Goal: Task Accomplishment & Management: Complete application form

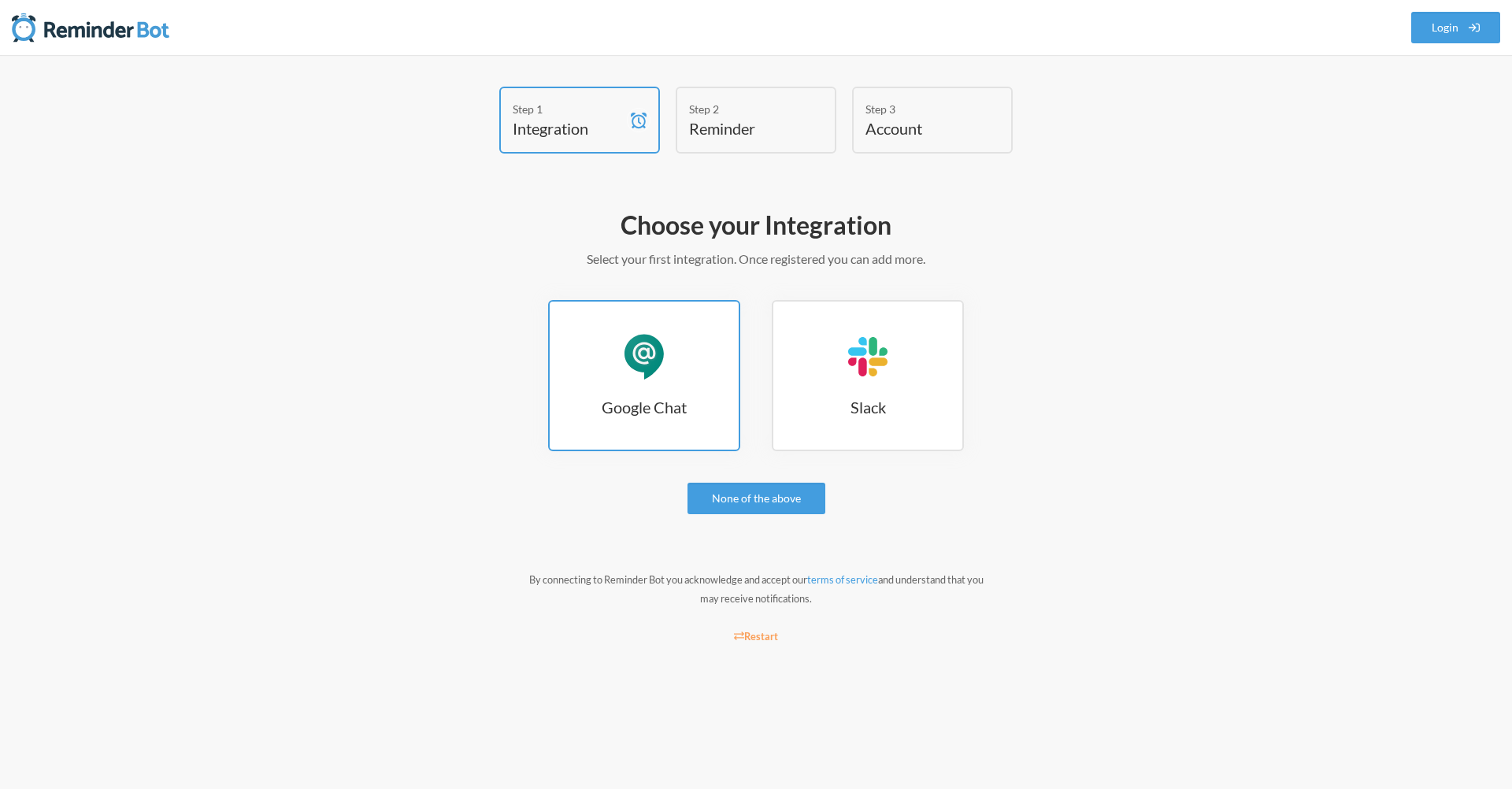
click at [662, 364] on div "Google Chat" at bounding box center [645, 357] width 47 height 47
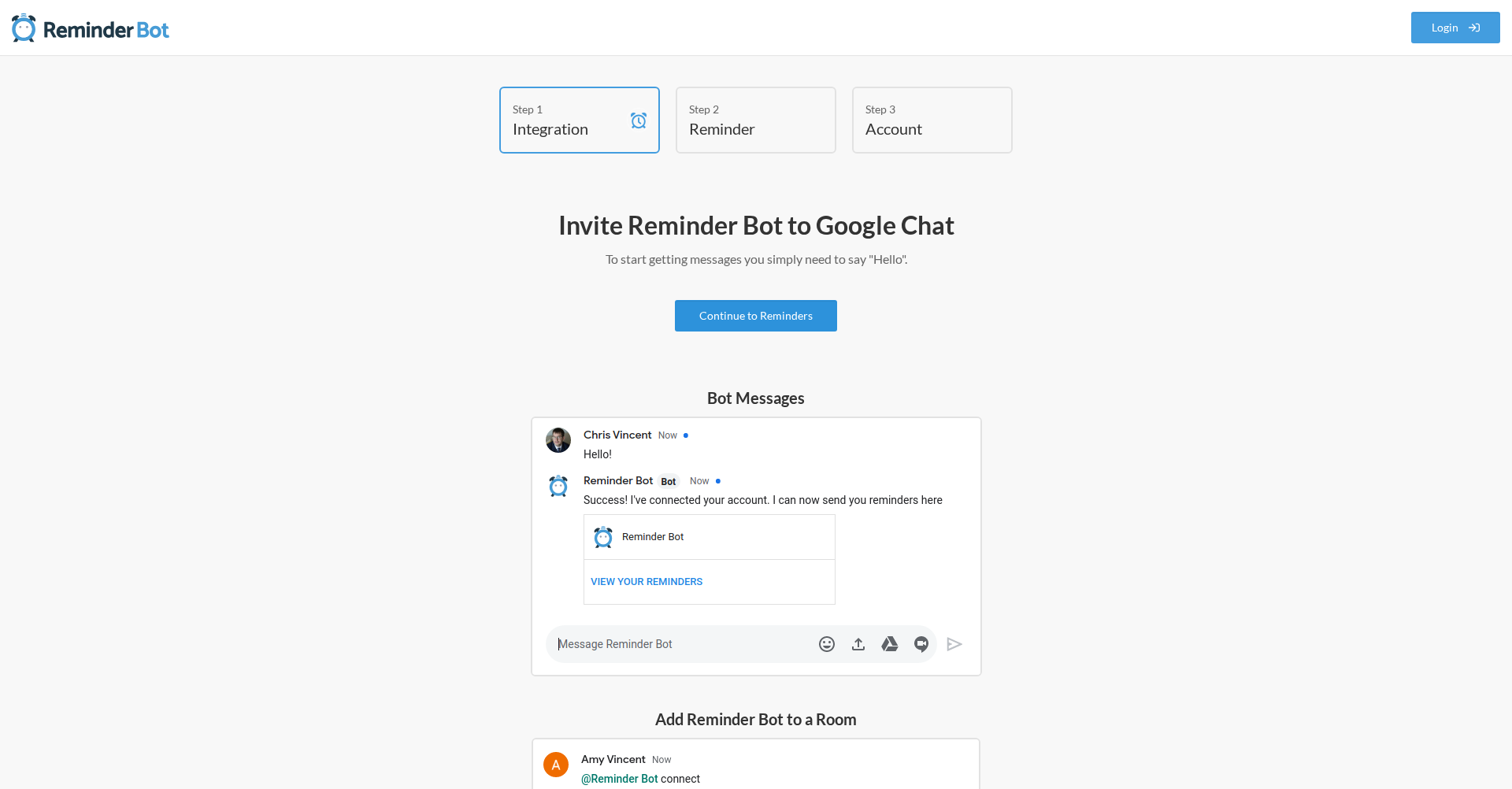
click at [767, 315] on link "Continue to Reminders" at bounding box center [756, 315] width 162 height 32
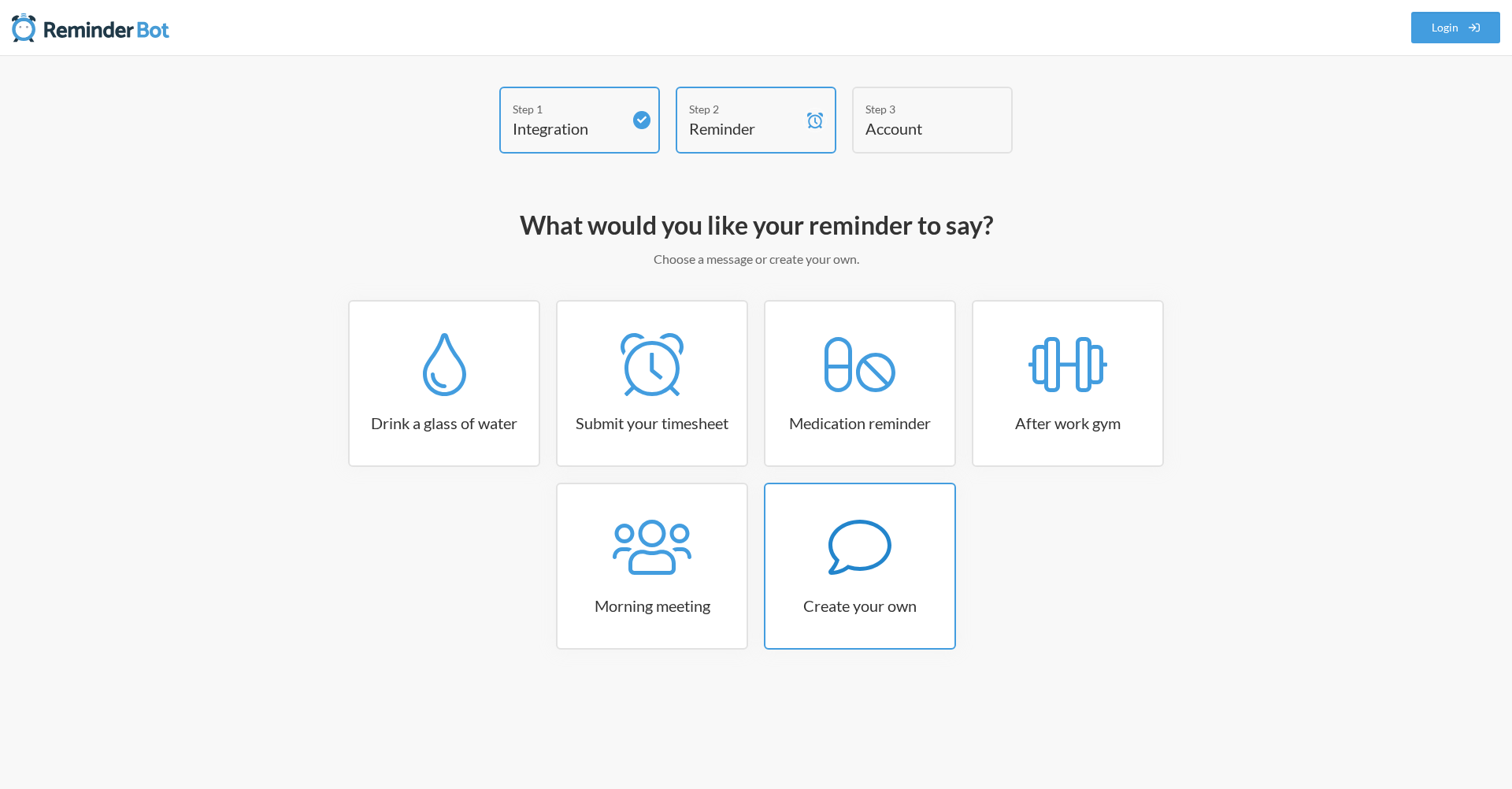
click at [866, 537] on icon at bounding box center [860, 548] width 63 height 63
select select "10:30:00"
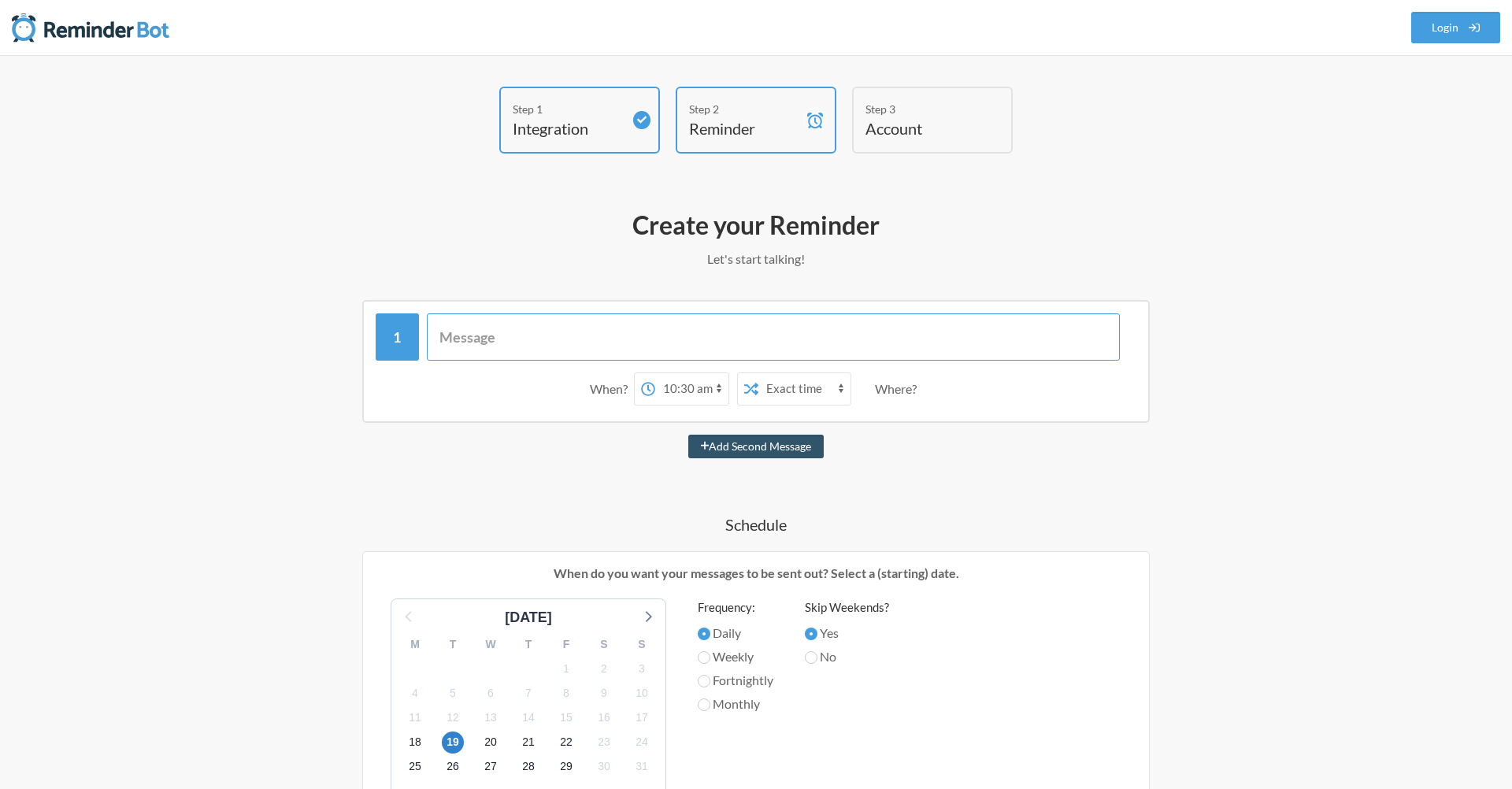
click at [796, 341] on input "text" at bounding box center [774, 337] width 694 height 47
type input "Update AI use Doc"
click at [687, 396] on select "12:00 am 12:15 am 12:30 am 12:45 am 1:00 am 1:15 am 1:30 am 1:45 am 2:00 am 2:1…" at bounding box center [692, 389] width 73 height 32
select select "18:30:00"
click at [823, 393] on select "Exact time Random time" at bounding box center [804, 389] width 92 height 32
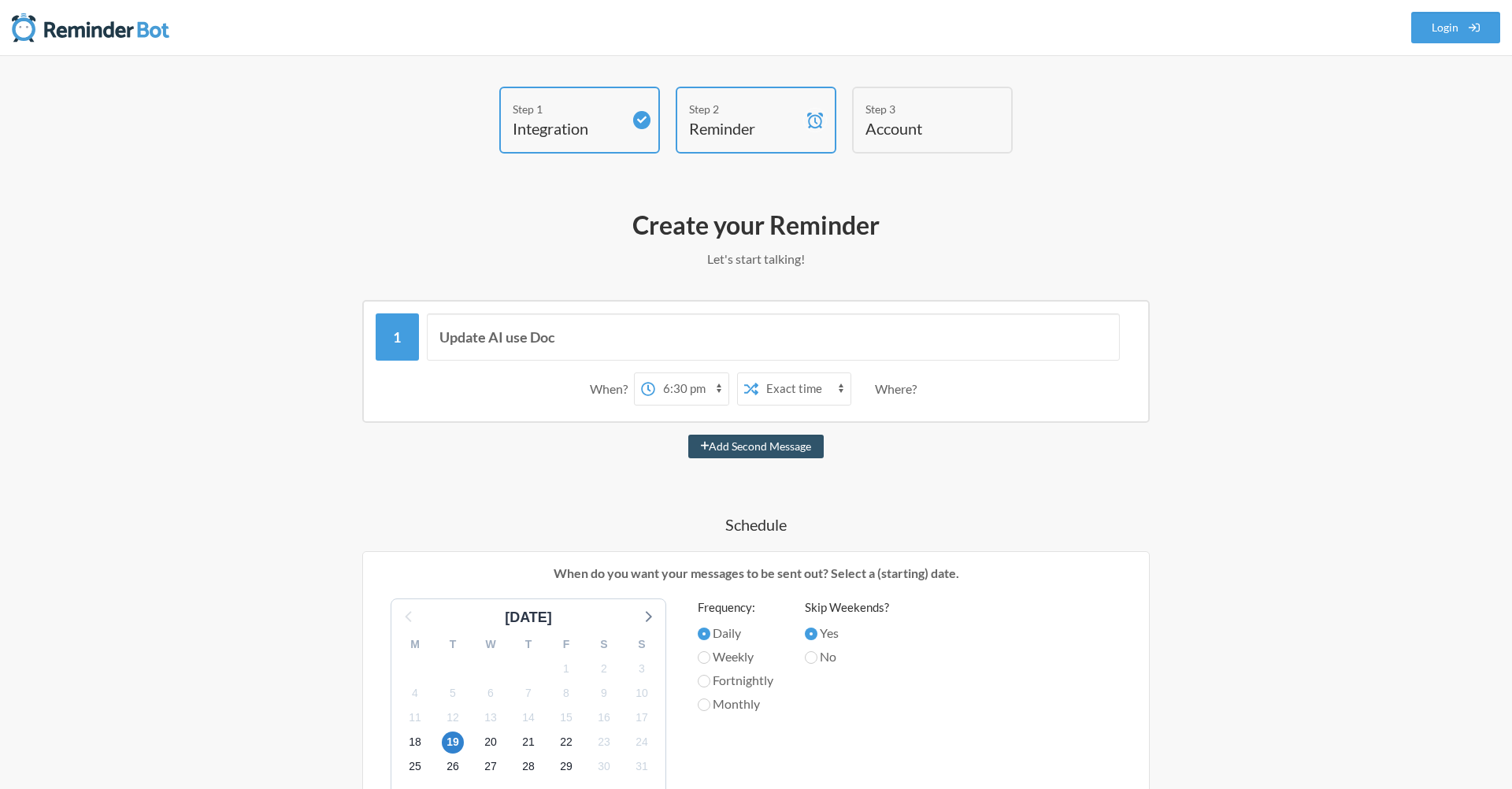
click at [929, 452] on div "Add Second Message" at bounding box center [756, 447] width 914 height 24
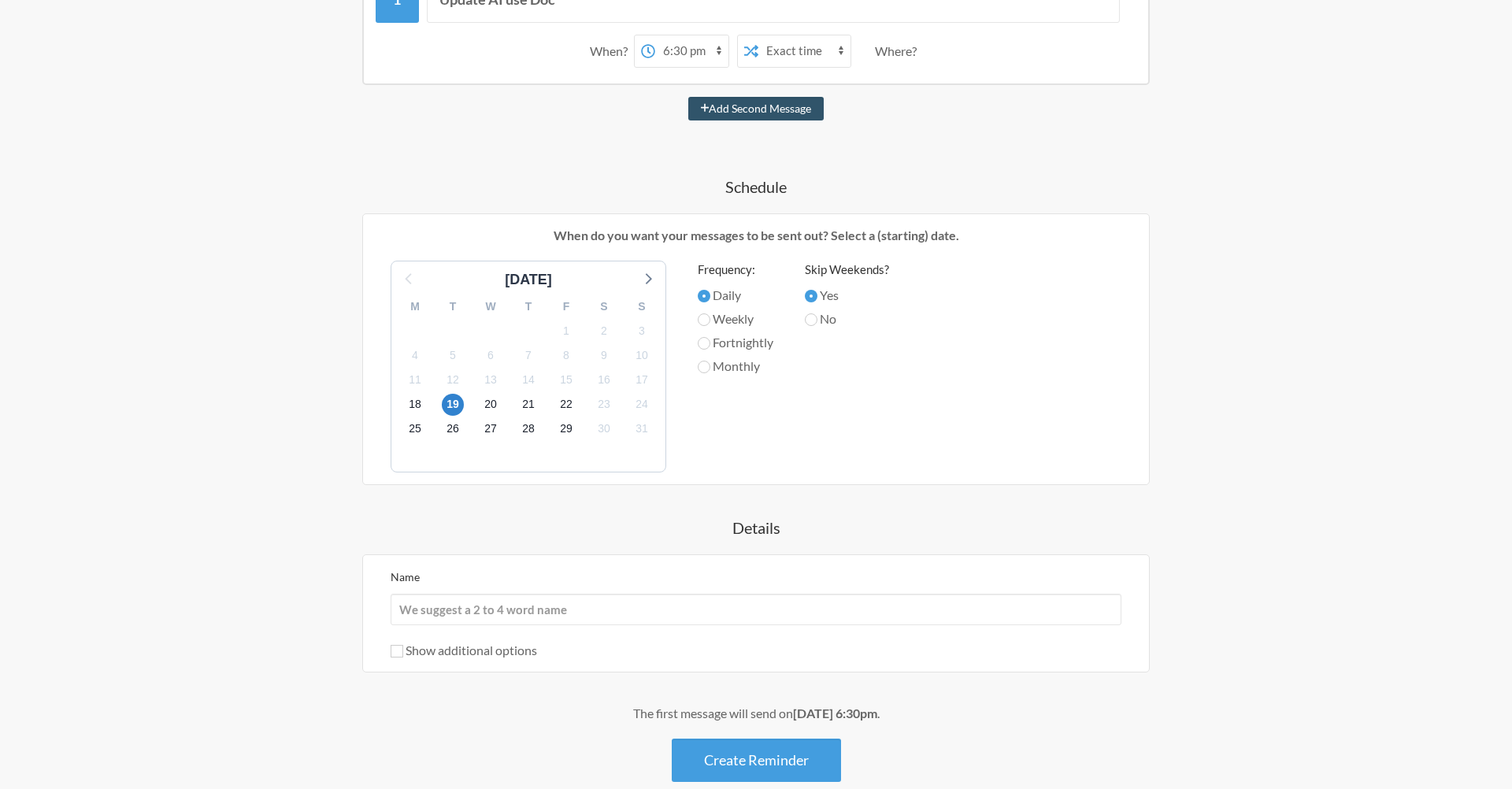
scroll to position [425, 0]
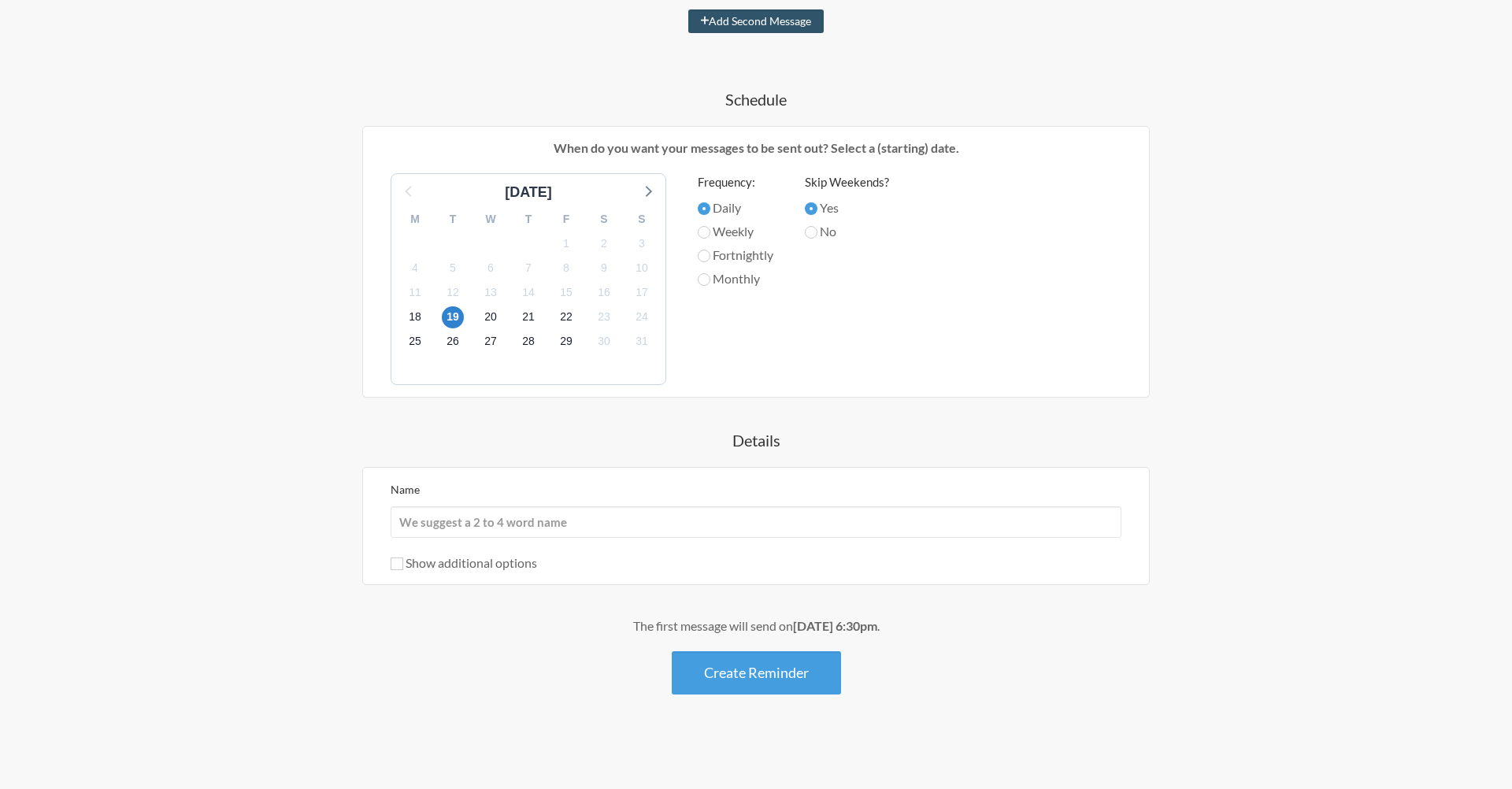
click at [524, 565] on label "Show additional options" at bounding box center [464, 562] width 146 height 15
click at [403, 565] on input "Show additional options" at bounding box center [397, 564] width 13 height 13
checkbox input "true"
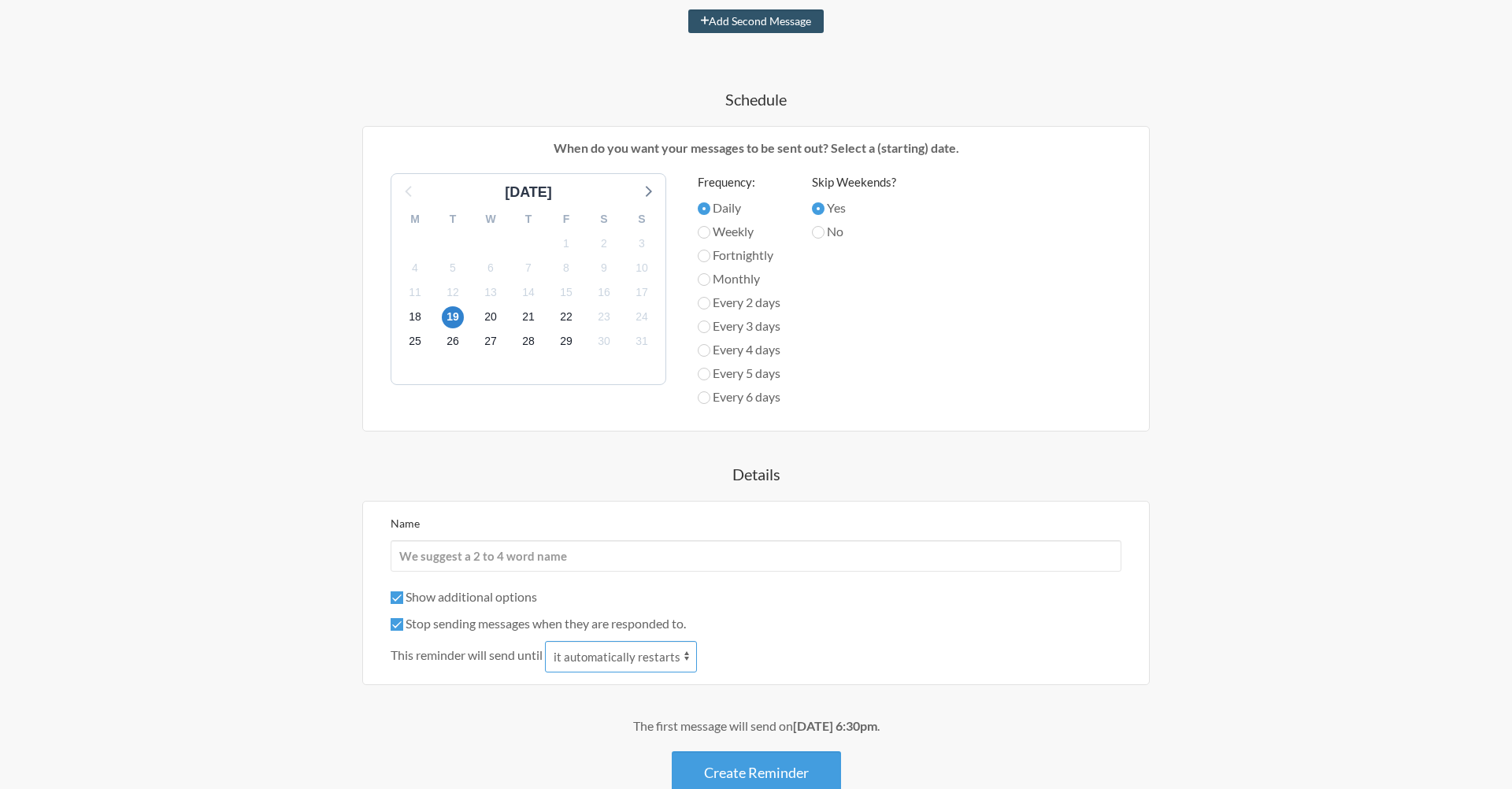
click at [575, 653] on select "it automatically restarts it is replied to" at bounding box center [621, 657] width 152 height 32
click at [536, 552] on input "Name" at bounding box center [756, 556] width 731 height 32
click at [514, 500] on div "Name Show additional options Hide this reminder from calendars Stop sending mes…" at bounding box center [756, 592] width 787 height 184
click at [547, 554] on input "Name" at bounding box center [756, 556] width 731 height 32
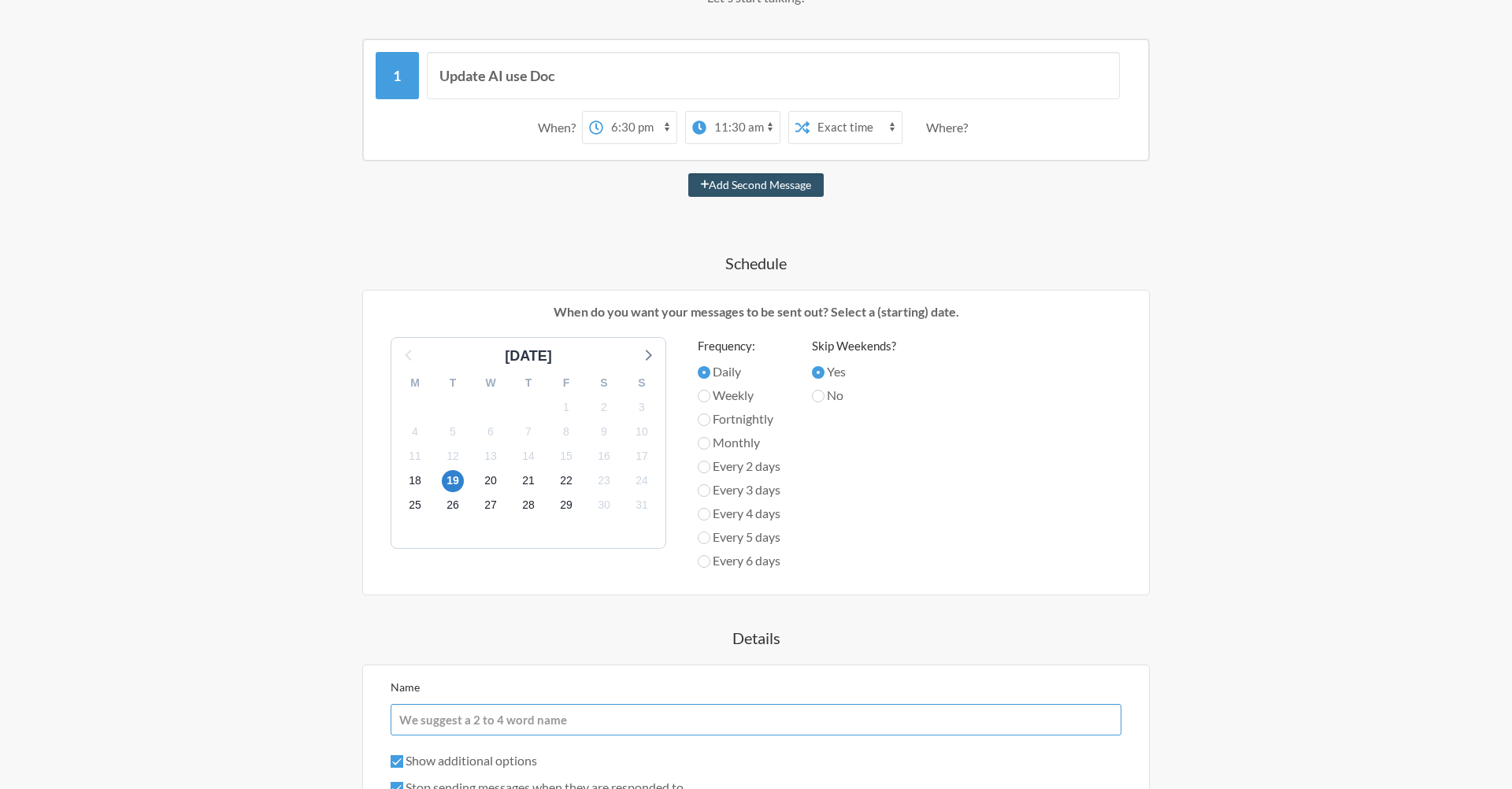
scroll to position [0, 0]
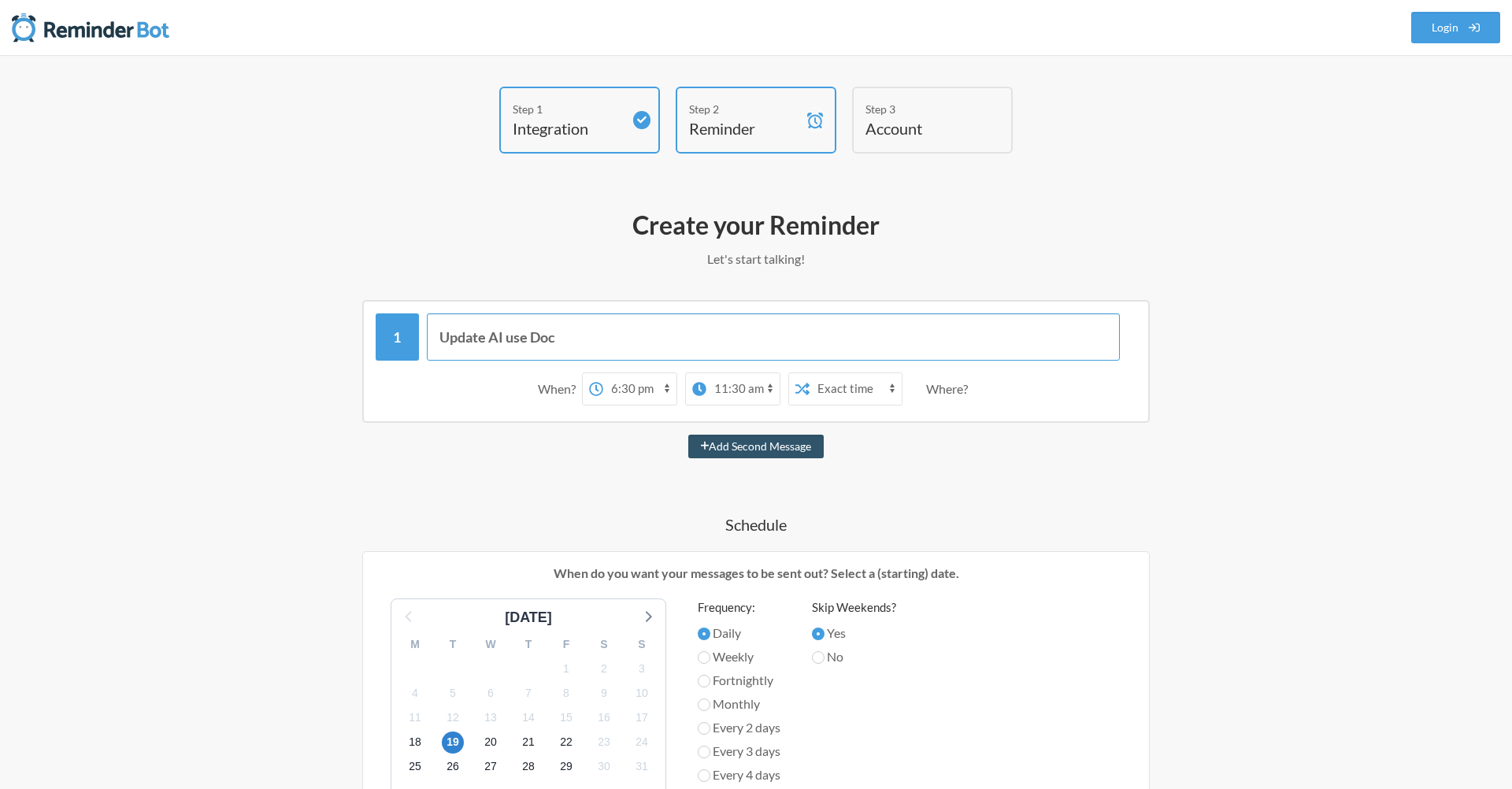
click at [590, 336] on input "Update AI use Doc" at bounding box center [774, 337] width 694 height 47
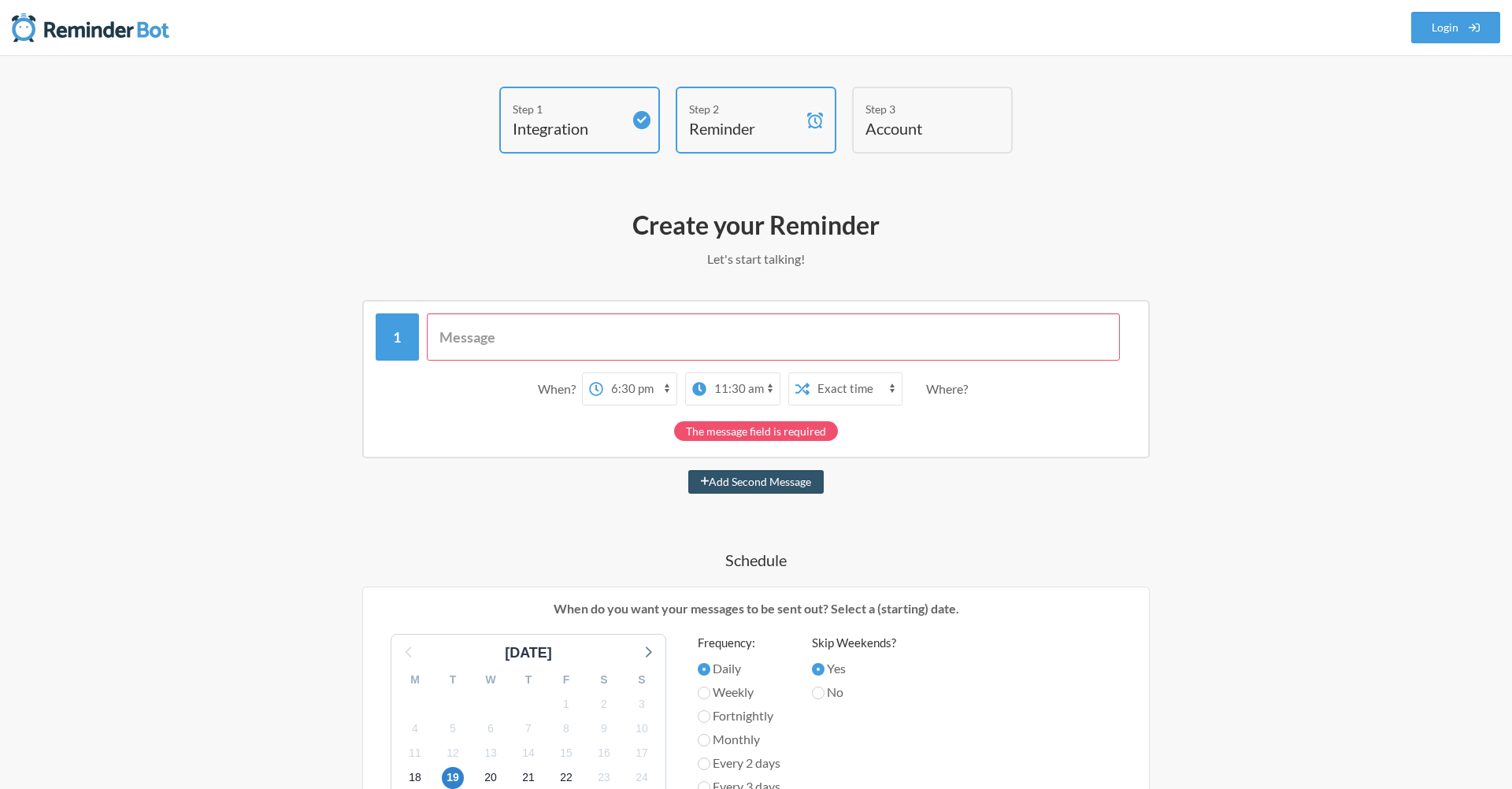
paste input "Update AI use Doc"
type input "Update AI use Doc"
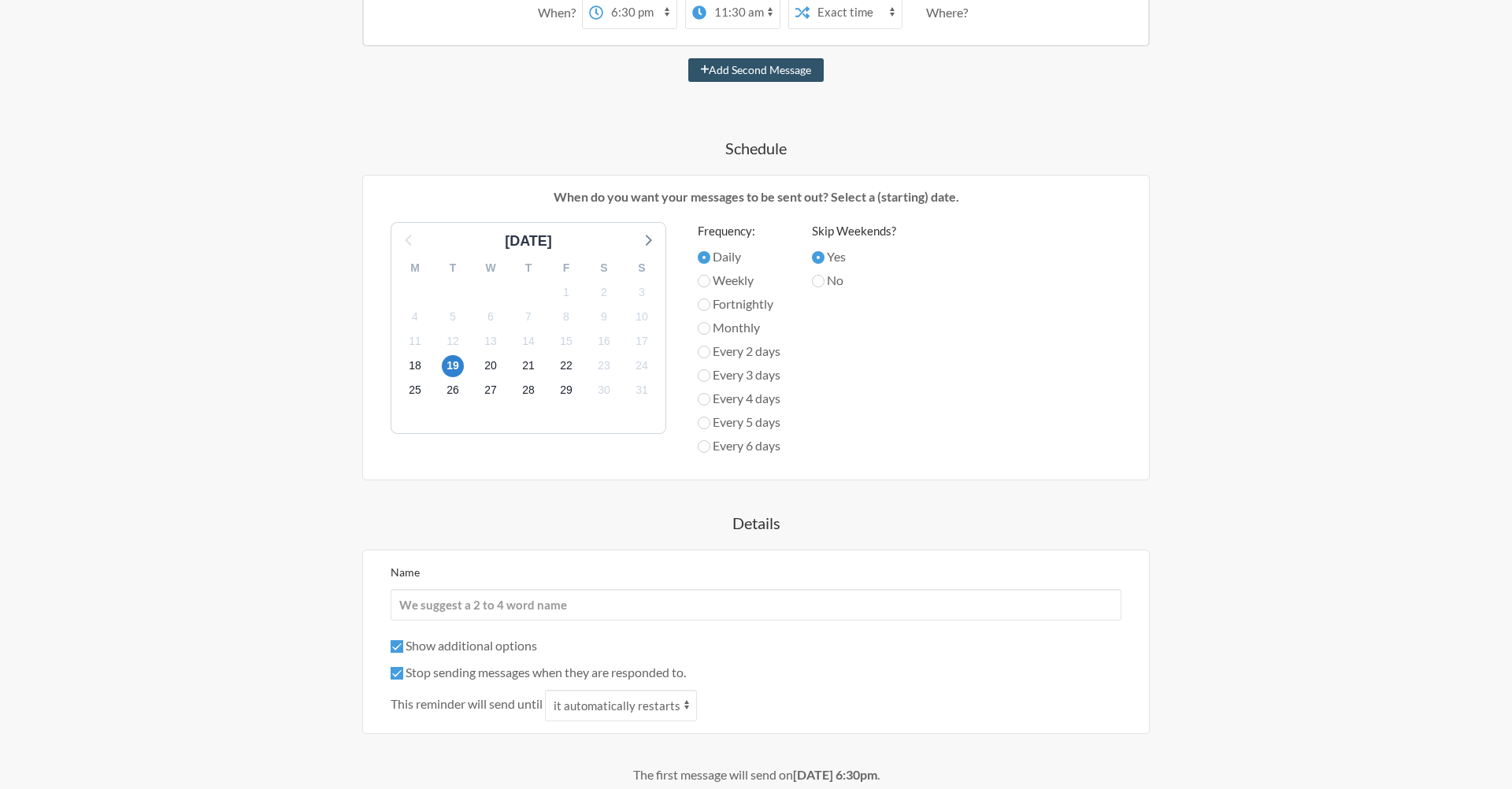
scroll to position [525, 0]
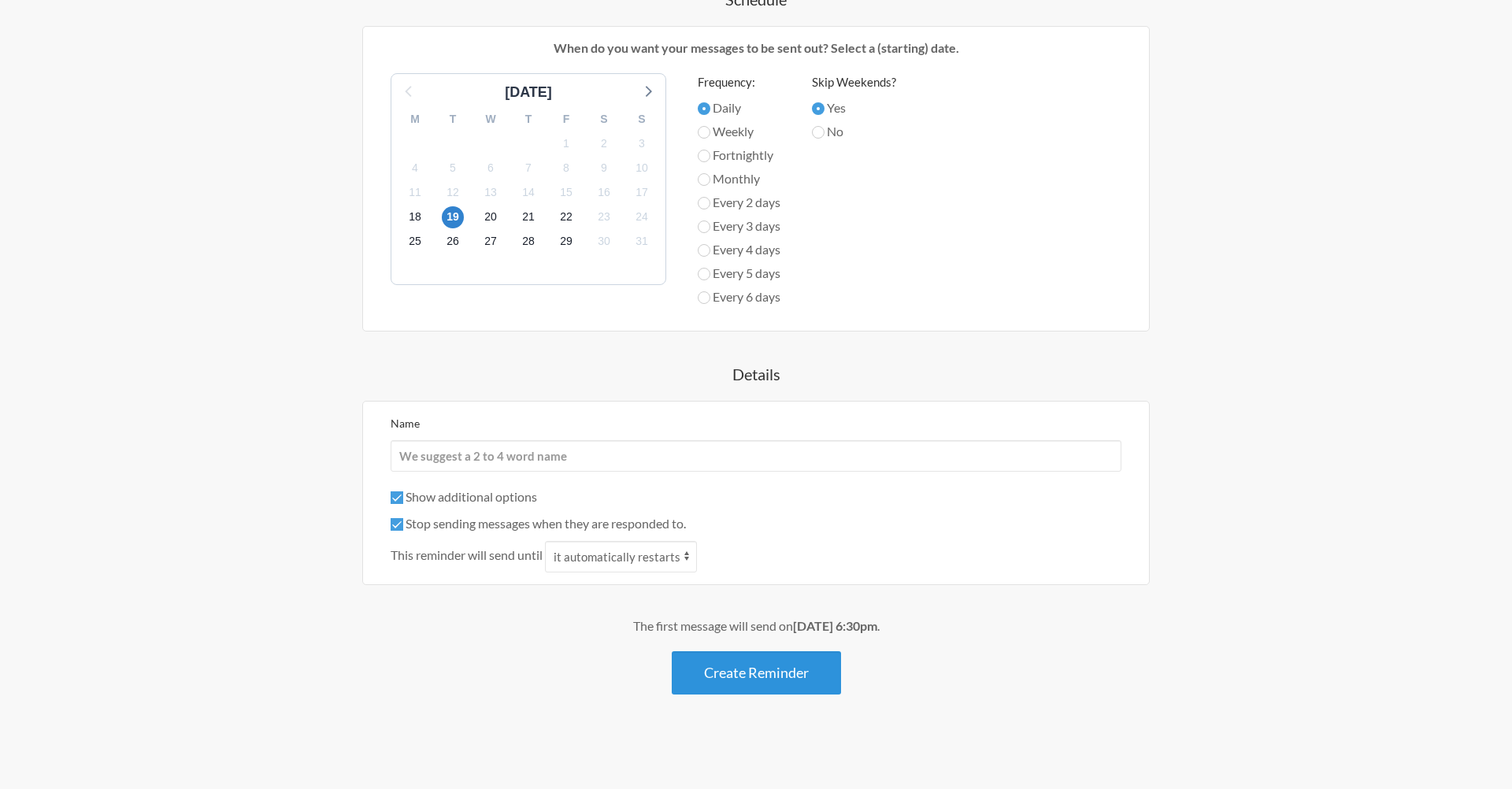
click at [761, 667] on button "Create Reminder" at bounding box center [756, 673] width 169 height 44
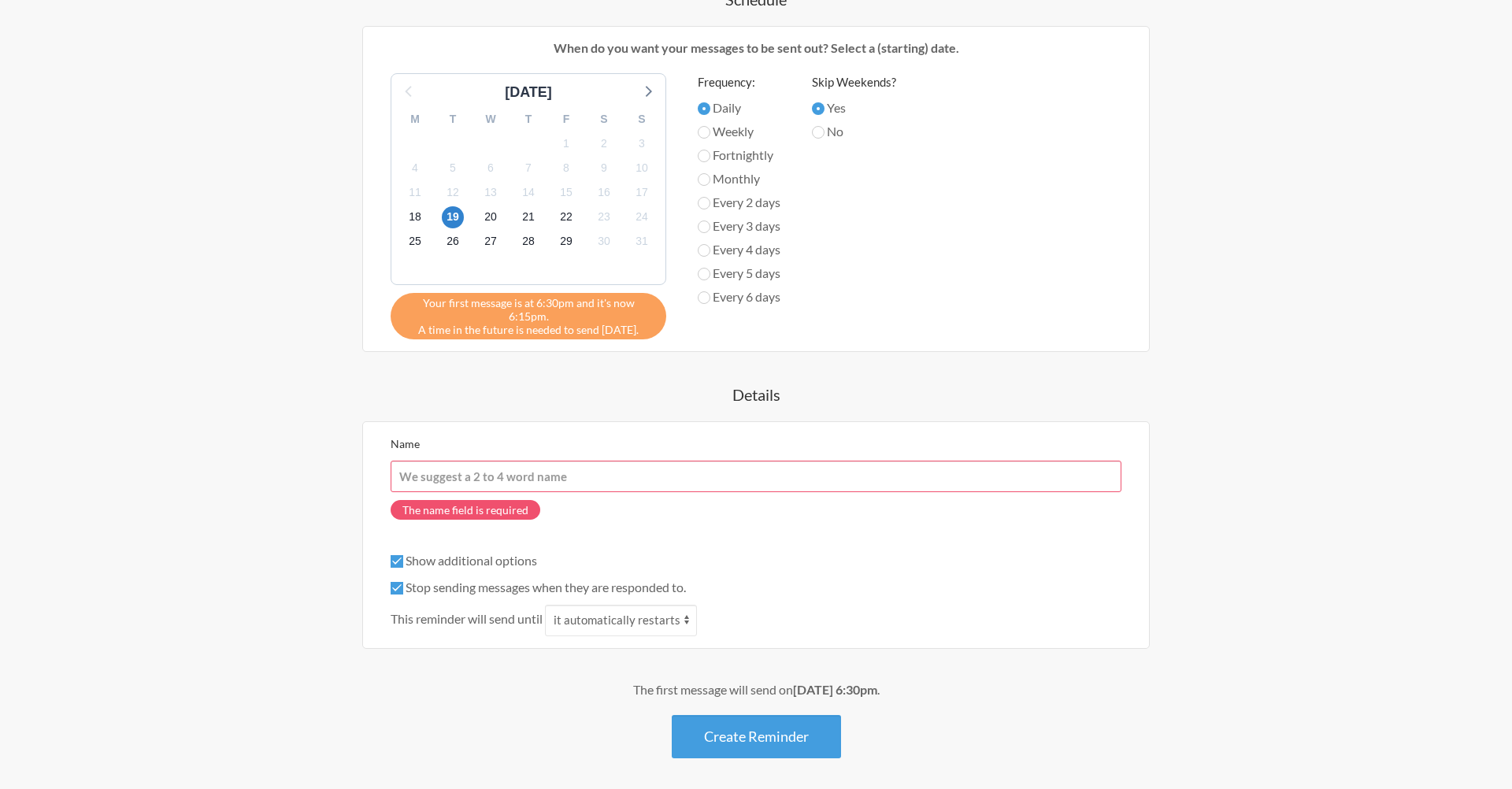
click at [473, 553] on label "Show additional options" at bounding box center [464, 560] width 146 height 15
click at [403, 555] on input "Show additional options" at bounding box center [397, 561] width 13 height 13
checkbox input "false"
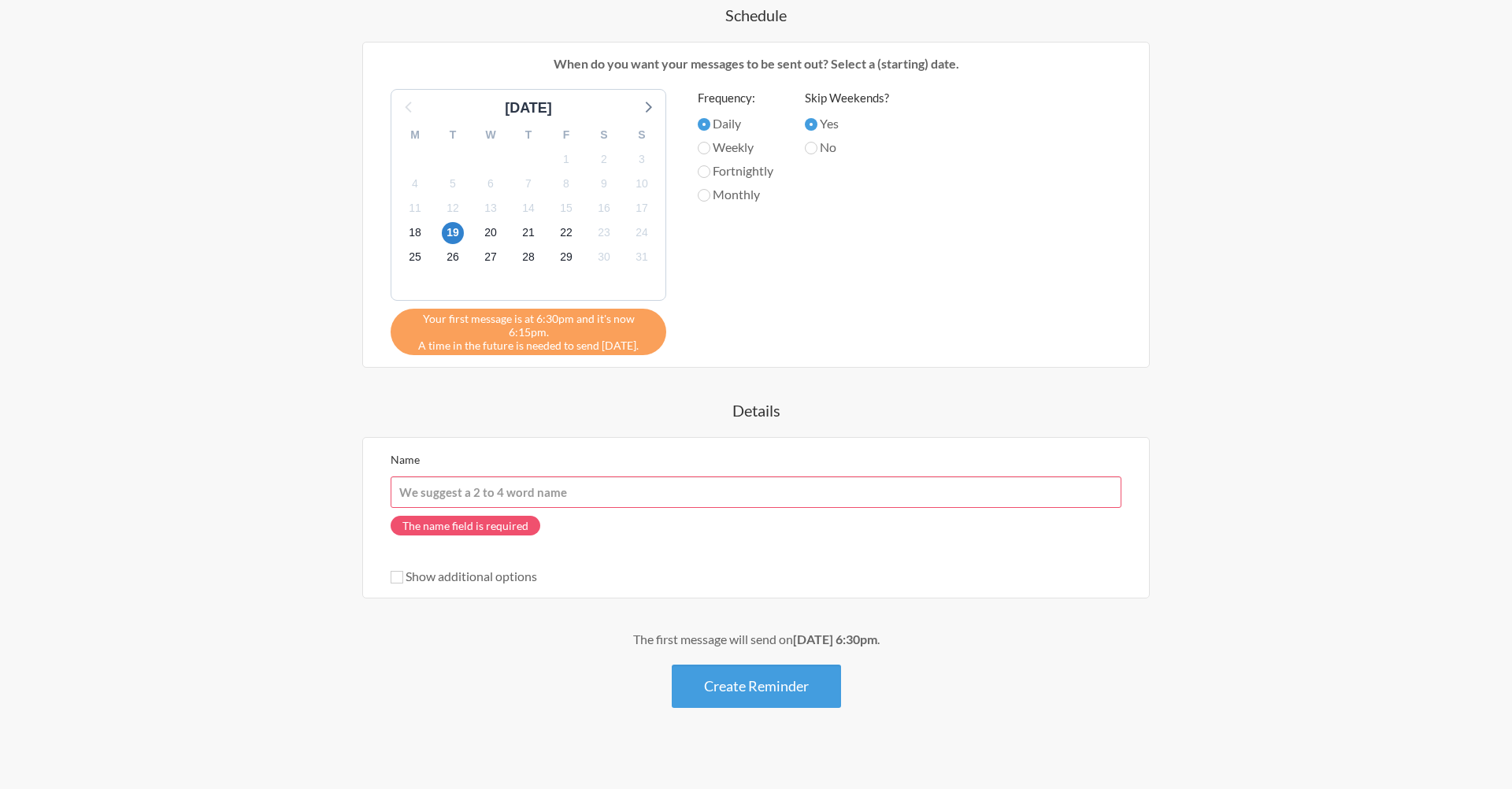
click at [563, 482] on input "Name" at bounding box center [756, 492] width 731 height 32
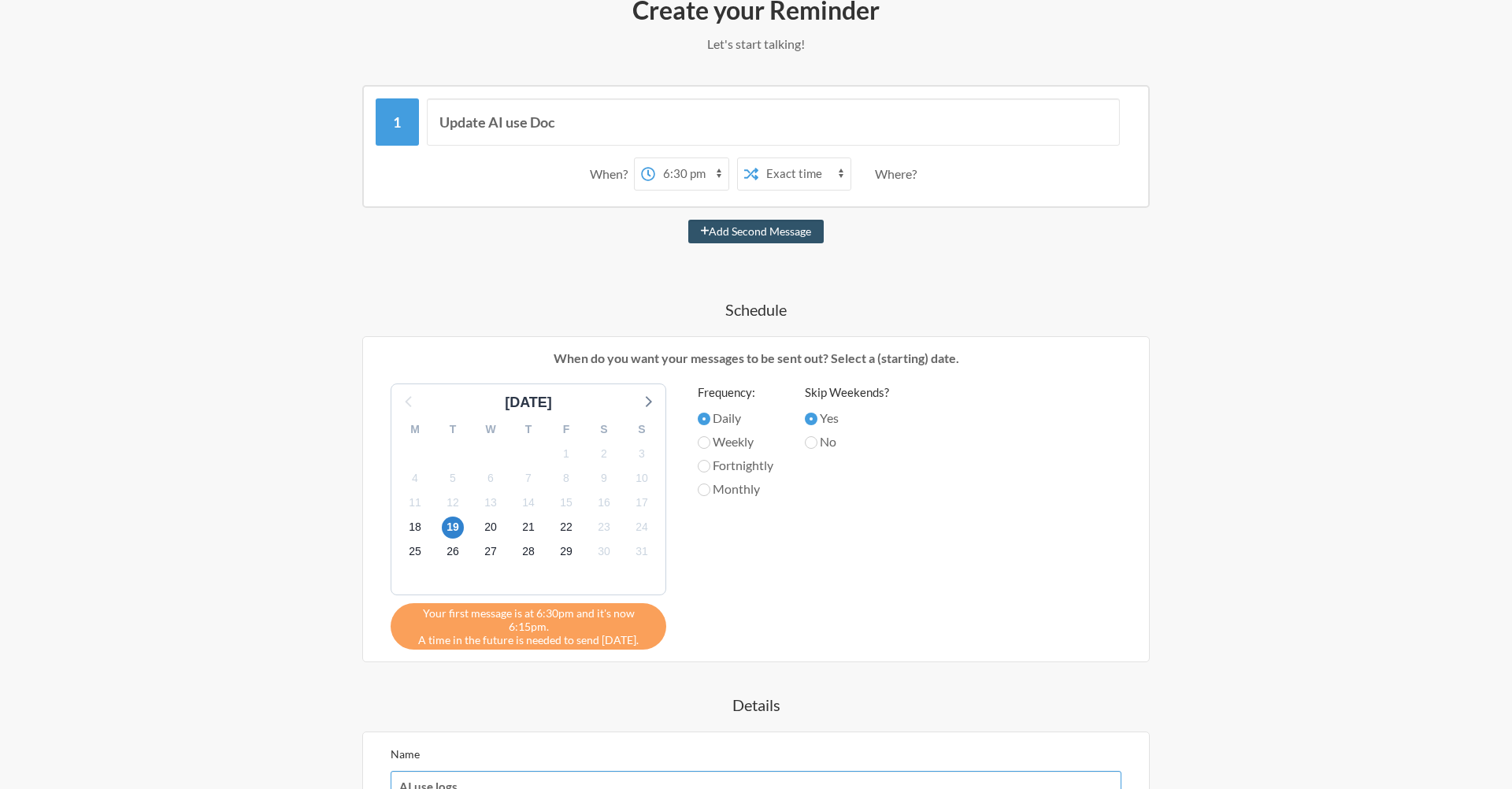
scroll to position [0, 0]
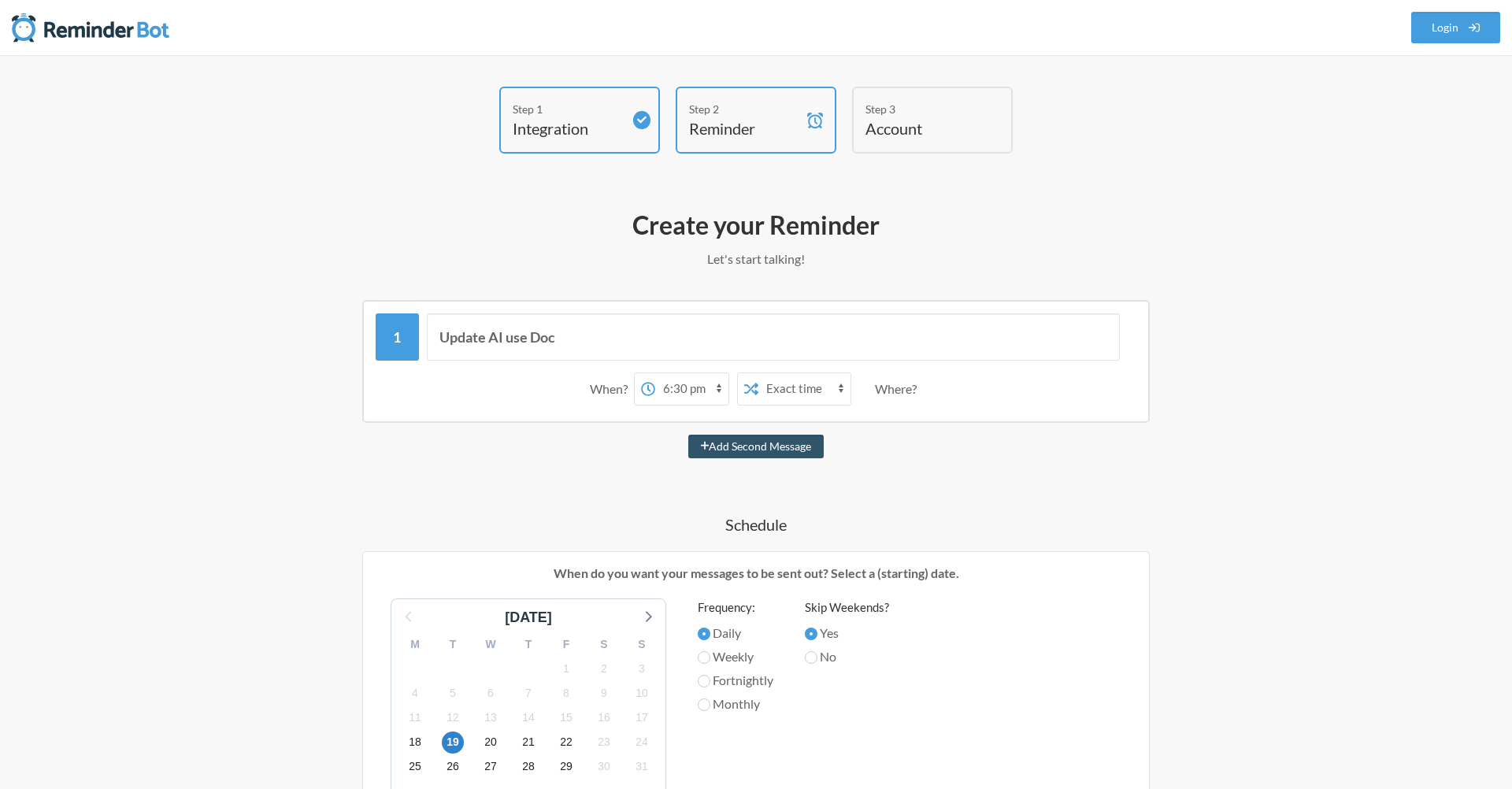
type input "AI use logs"
click at [547, 336] on input "Update AI use Doc" at bounding box center [774, 337] width 694 height 47
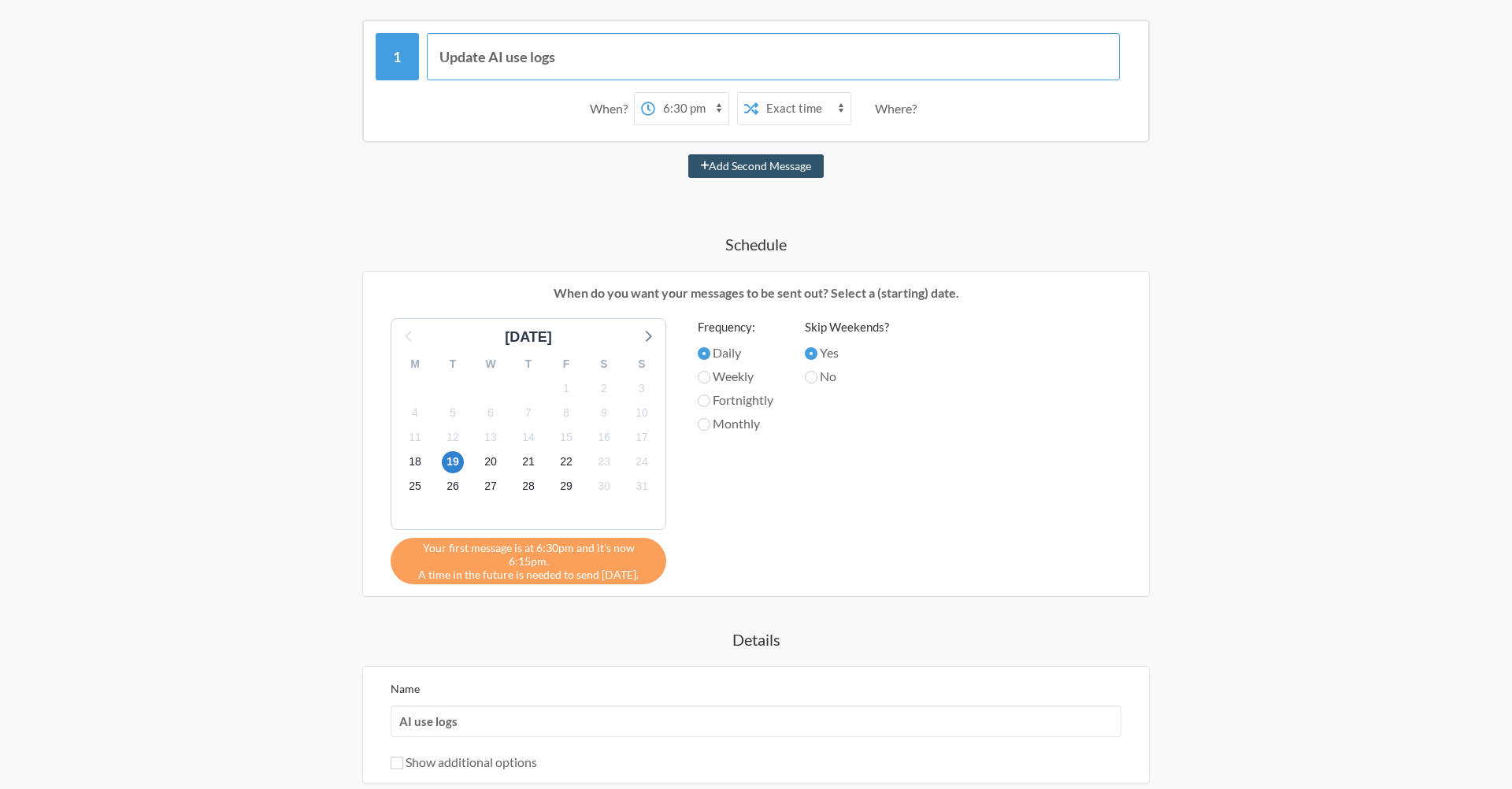
scroll to position [466, 0]
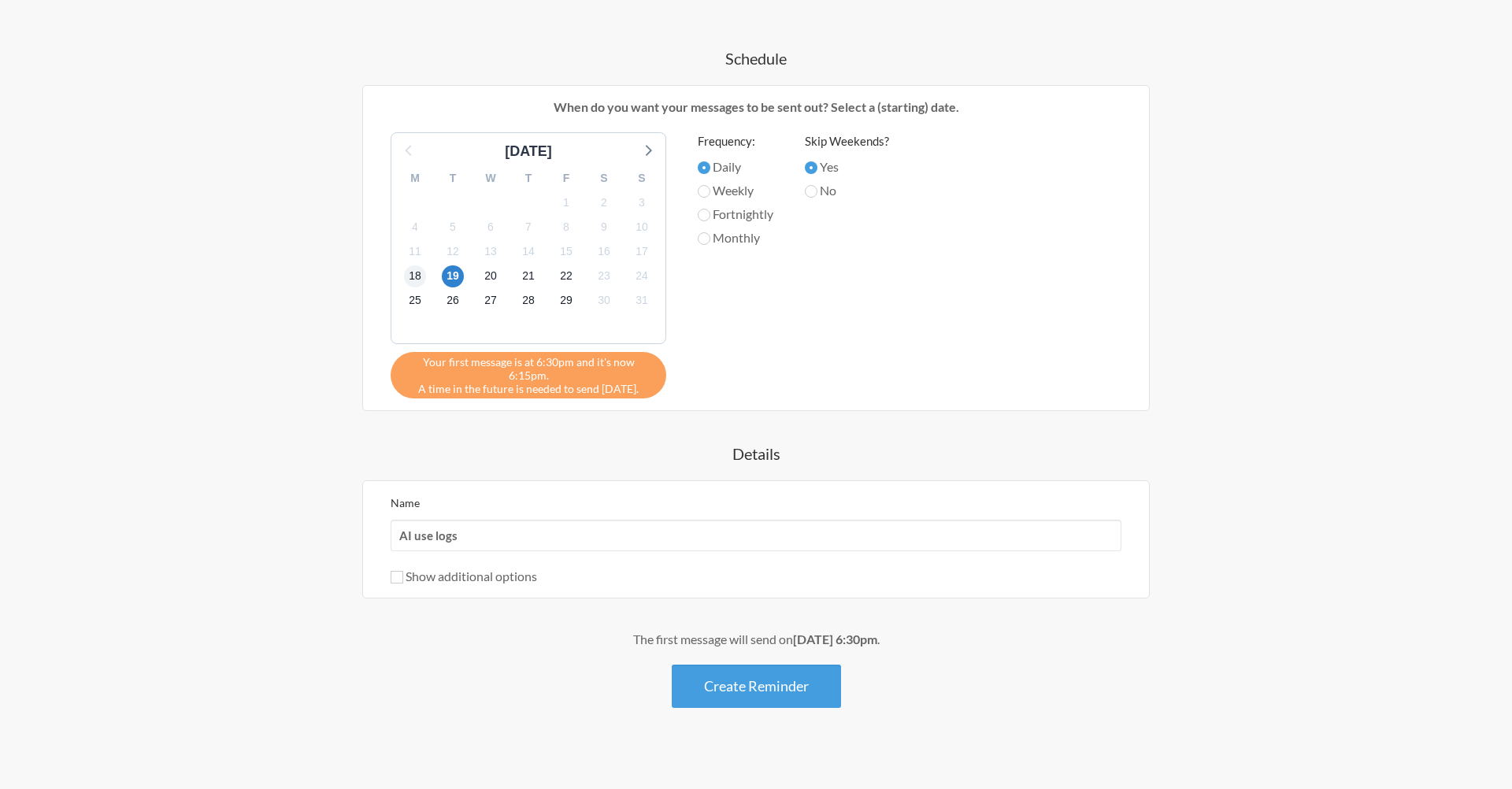
type input "Update AI use logs"
click at [417, 277] on span "18" at bounding box center [415, 276] width 22 height 22
click at [770, 678] on button "Create Reminder" at bounding box center [756, 686] width 169 height 44
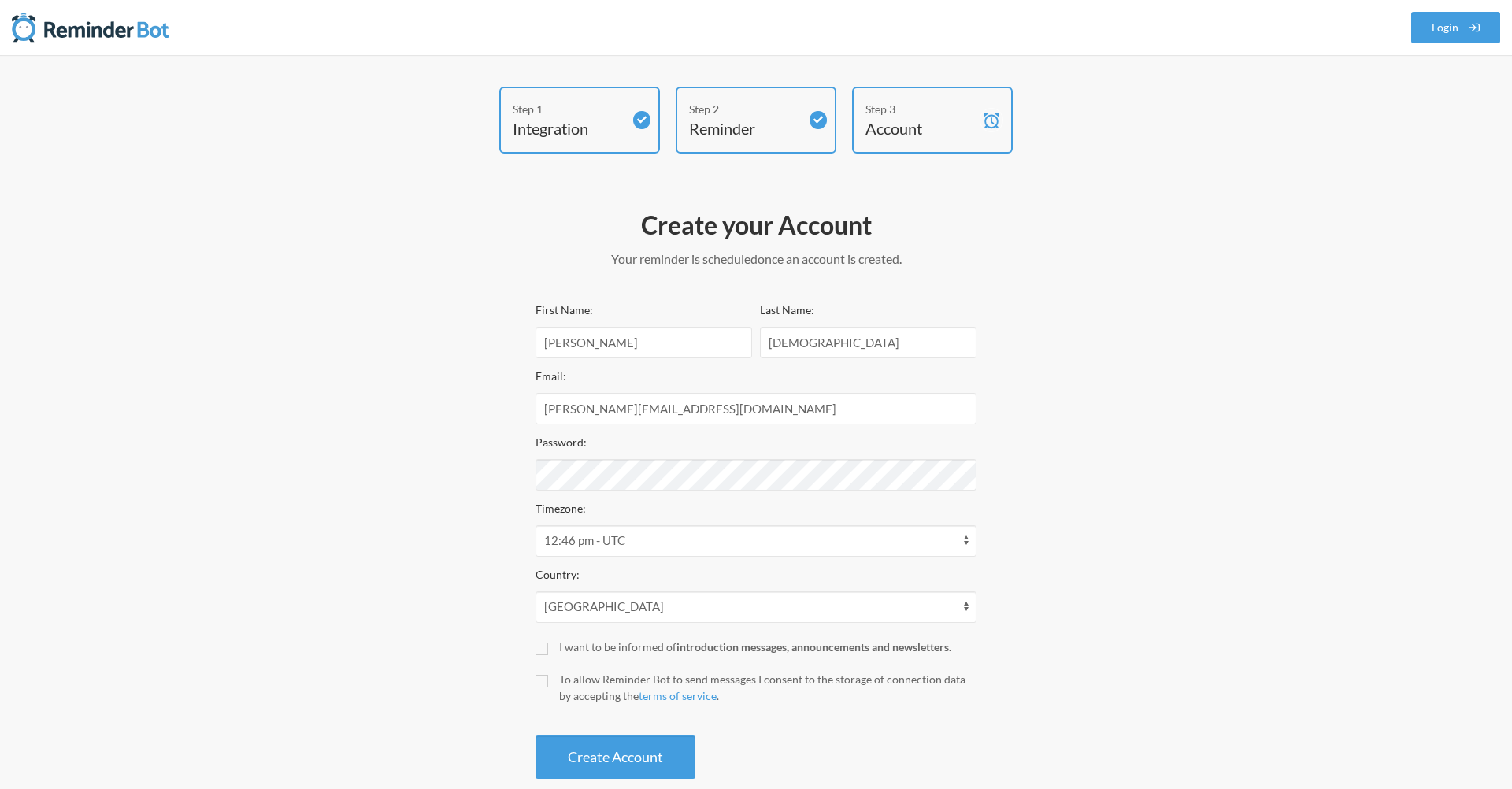
scroll to position [29, 0]
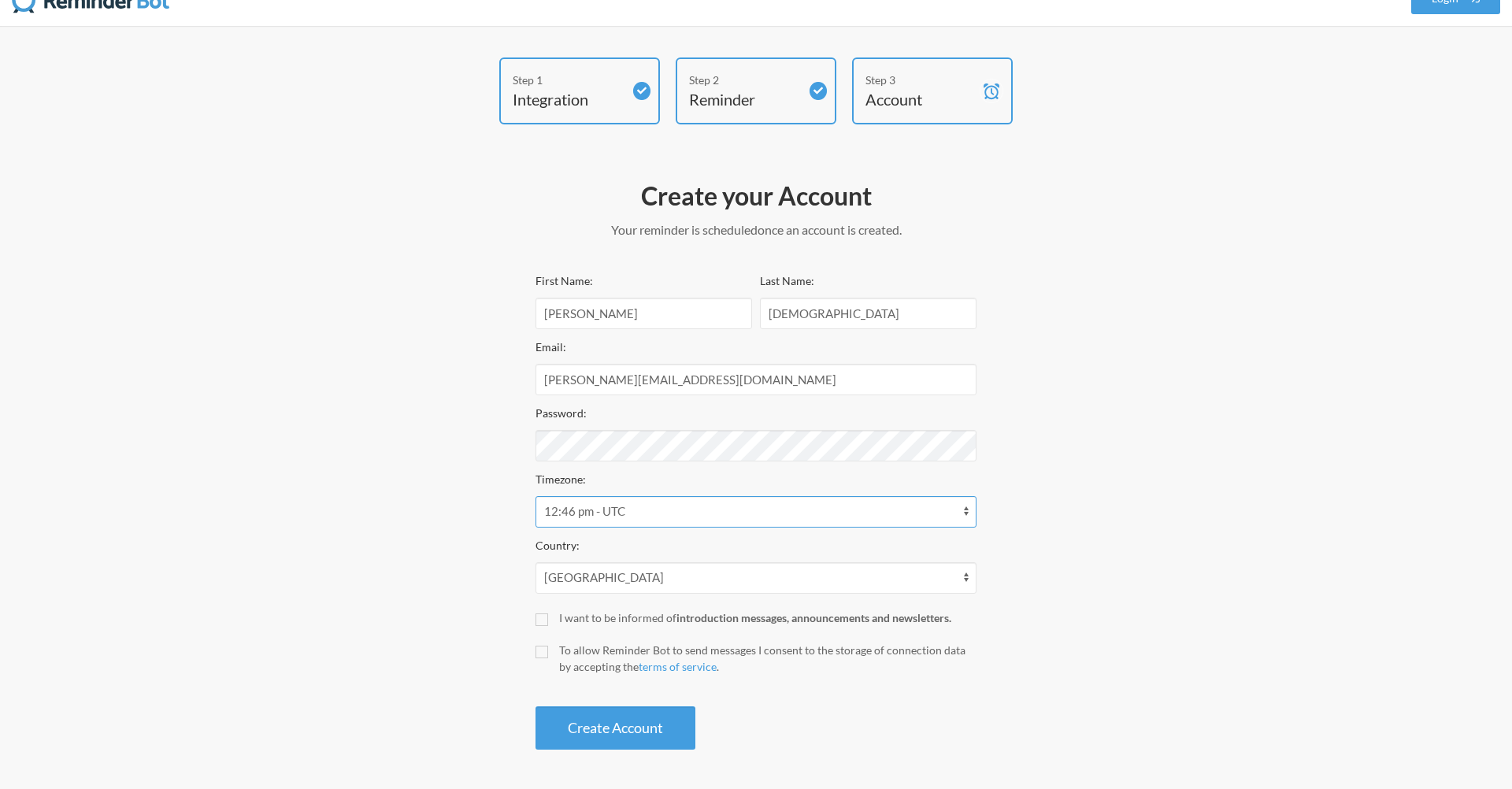
click at [949, 516] on select "12:46 am - Antarctica/McMurdo 12:46 am - Asia/Anadyr 12:46 am - Asia/Kamchatka …" at bounding box center [756, 512] width 441 height 32
select select "Asia/Kolkata"
click at [593, 654] on div "To allow Reminder Bot to send messages I consent to the storage of connection d…" at bounding box center [767, 658] width 417 height 33
click at [548, 654] on input "To allow Reminder Bot to send messages I consent to the storage of connection d…" at bounding box center [542, 652] width 13 height 13
click at [590, 658] on div "To allow Reminder Bot to send messages I consent to the storage of connection d…" at bounding box center [767, 658] width 417 height 33
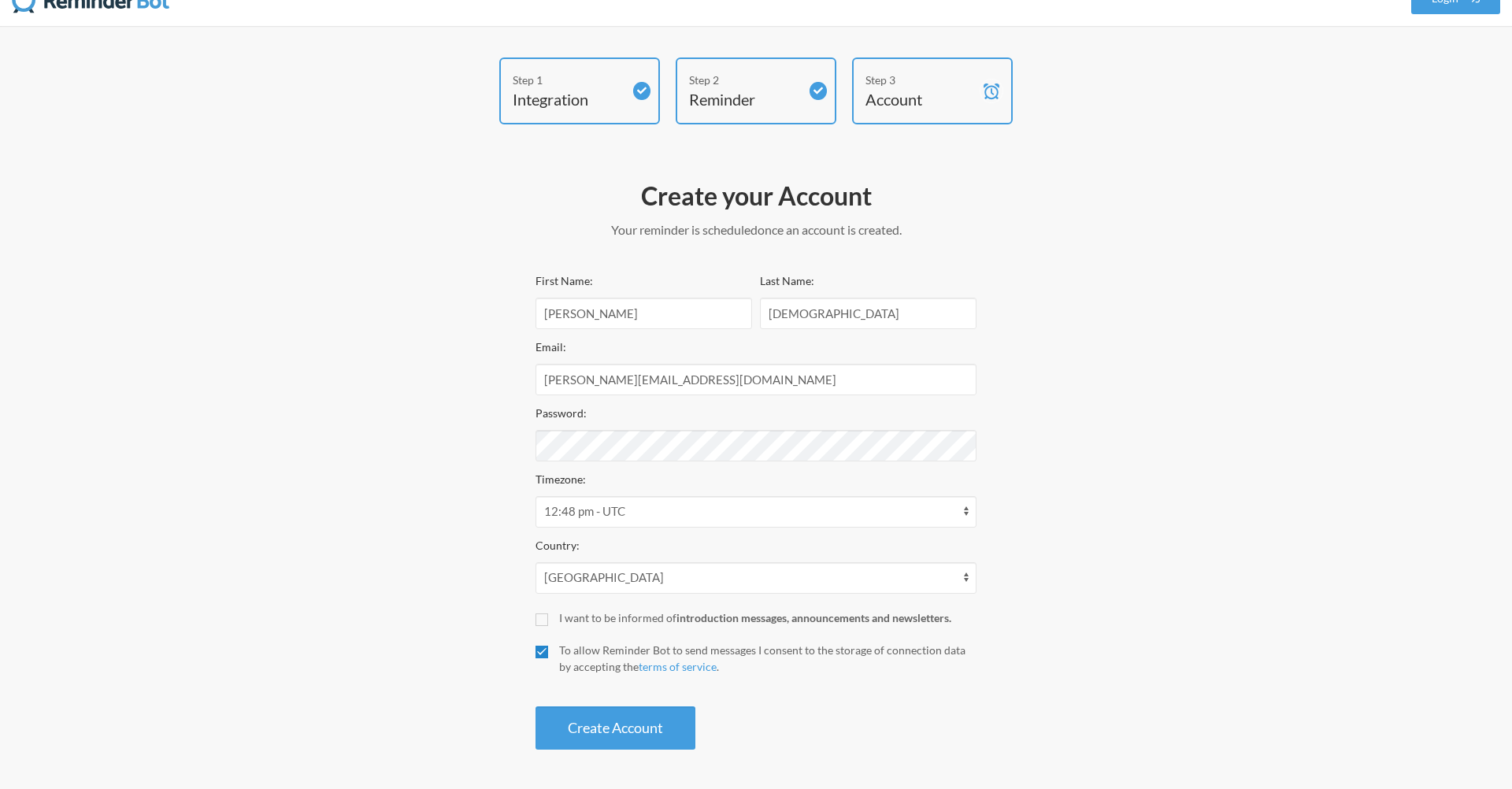
click at [548, 658] on input "To allow Reminder Bot to send messages I consent to the storage of connection d…" at bounding box center [542, 652] width 13 height 13
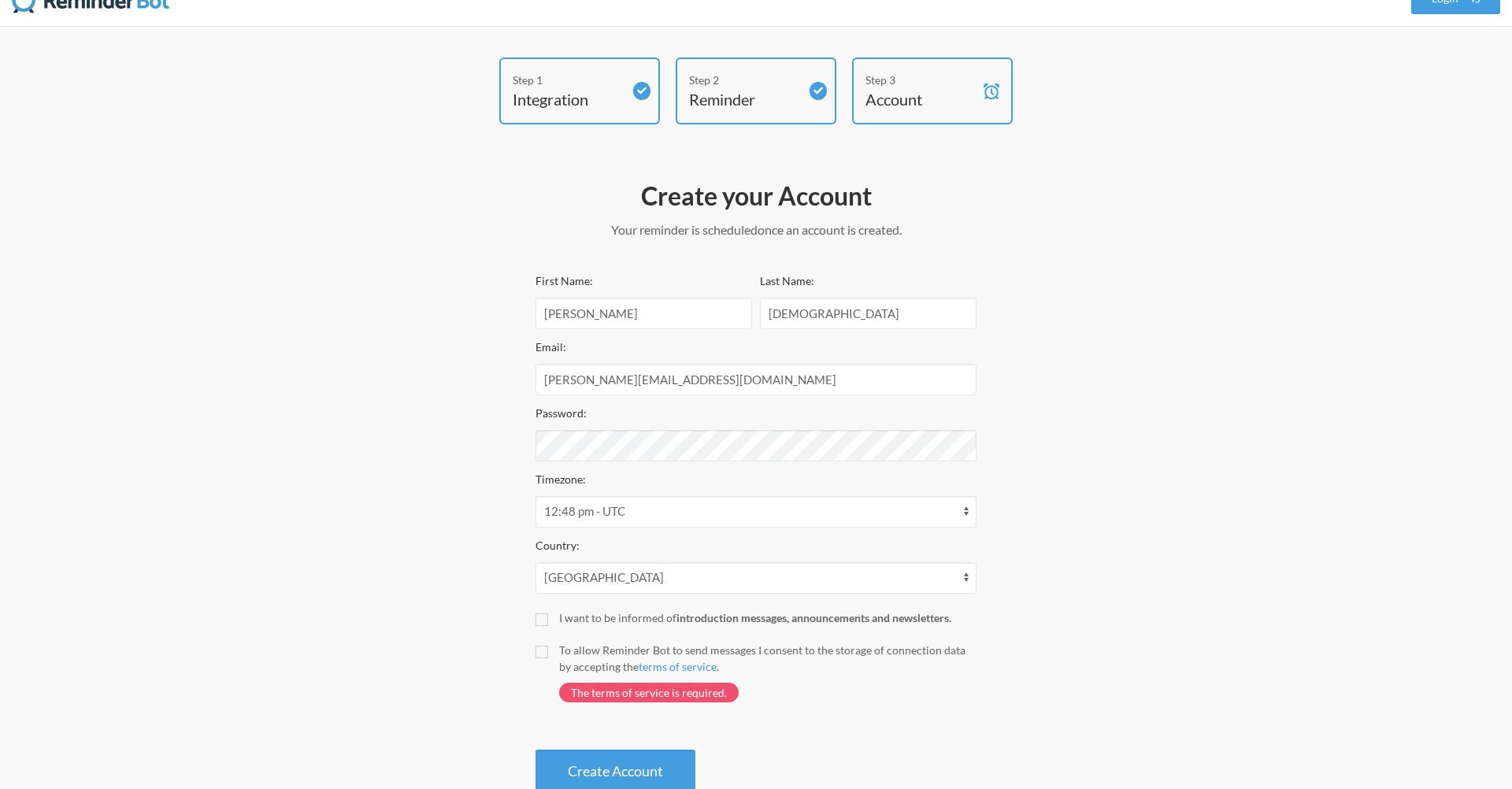
click at [589, 657] on div "To allow Reminder Bot to send messages I consent to the storage of connection d…" at bounding box center [767, 658] width 417 height 33
click at [548, 657] on input "To allow Reminder Bot to send messages I consent to the storage of connection d…" at bounding box center [542, 652] width 13 height 13
checkbox input "true"
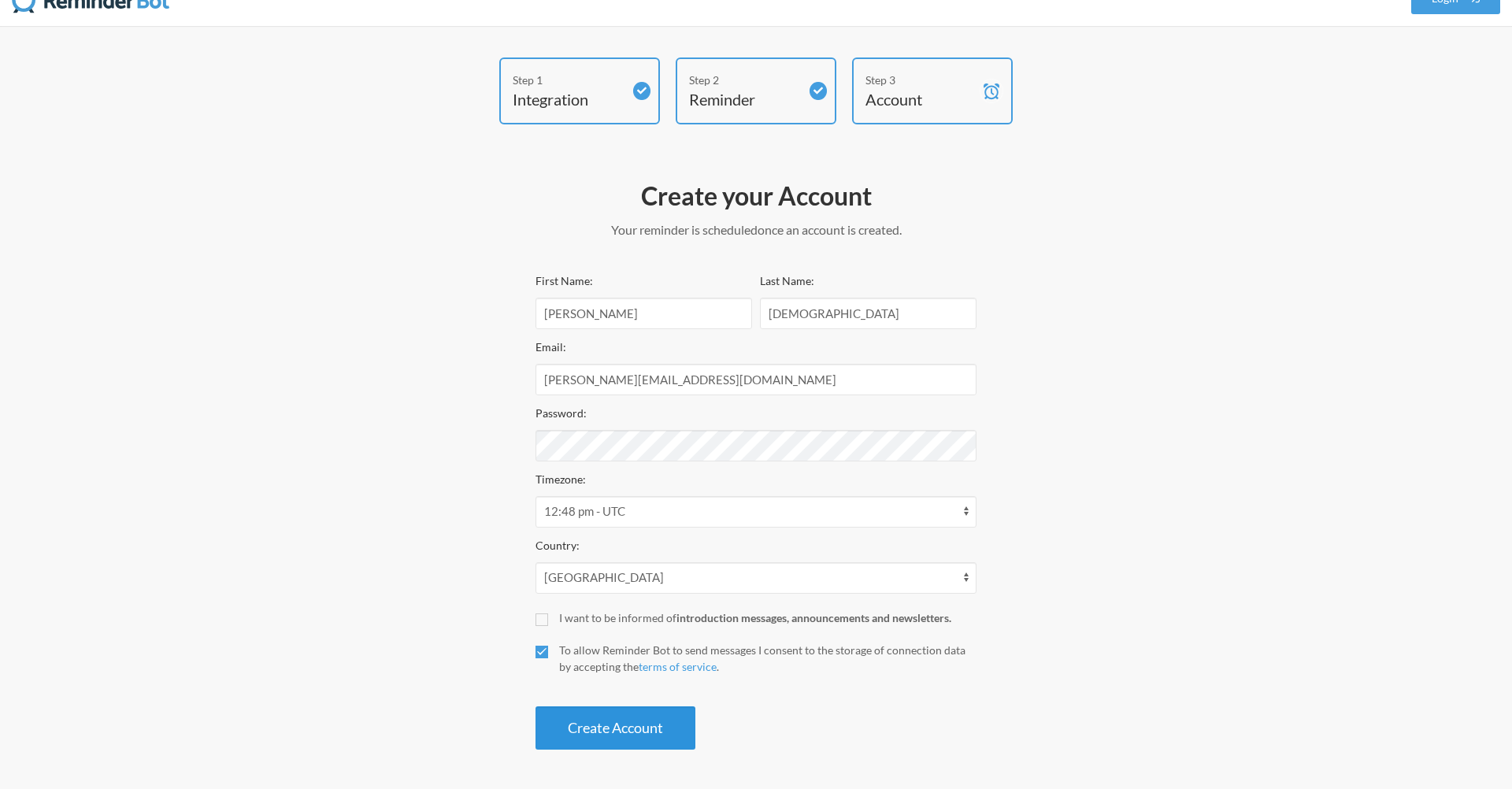
click at [601, 736] on button "Create Account" at bounding box center [616, 728] width 160 height 44
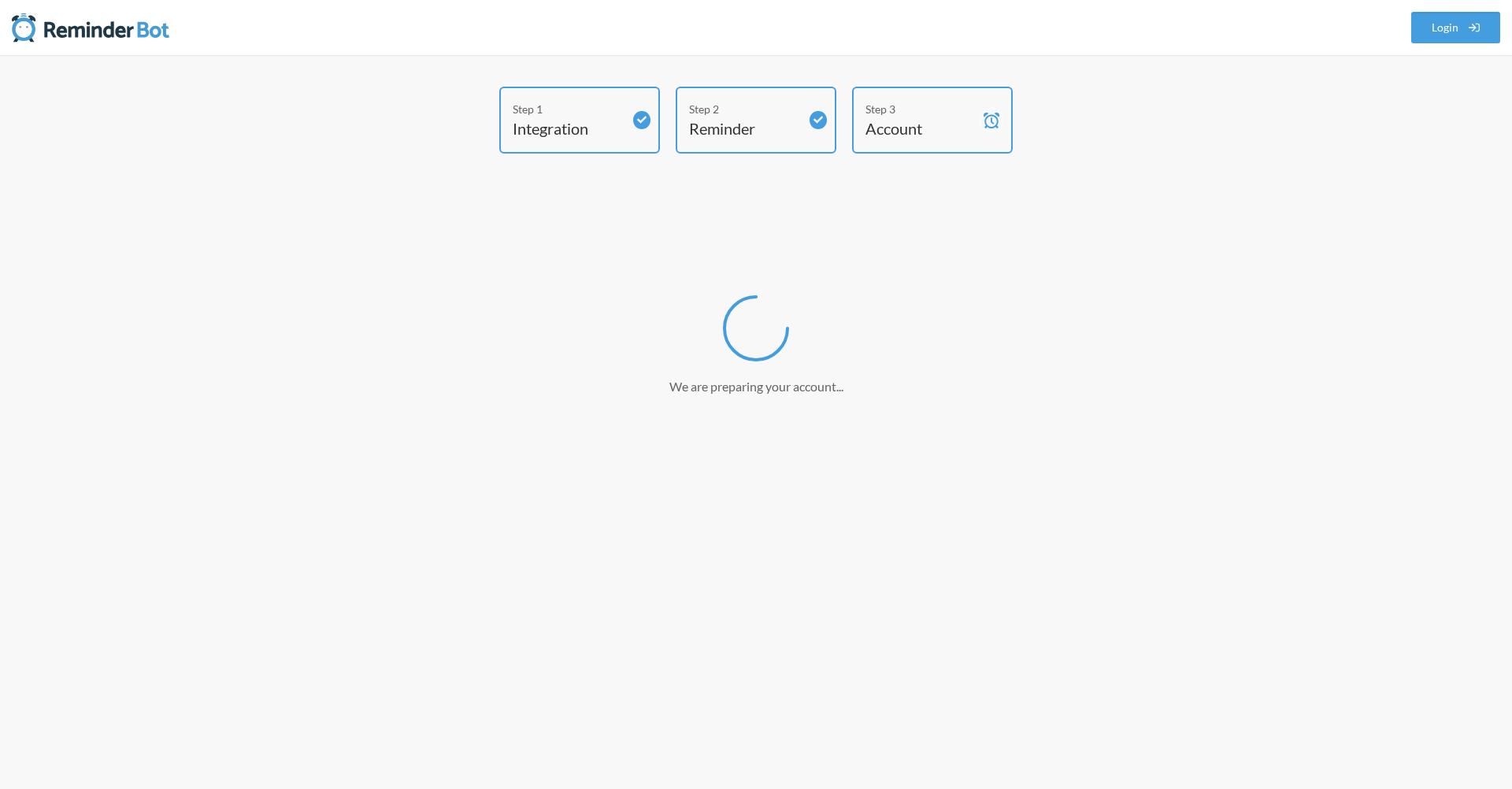
scroll to position [0, 0]
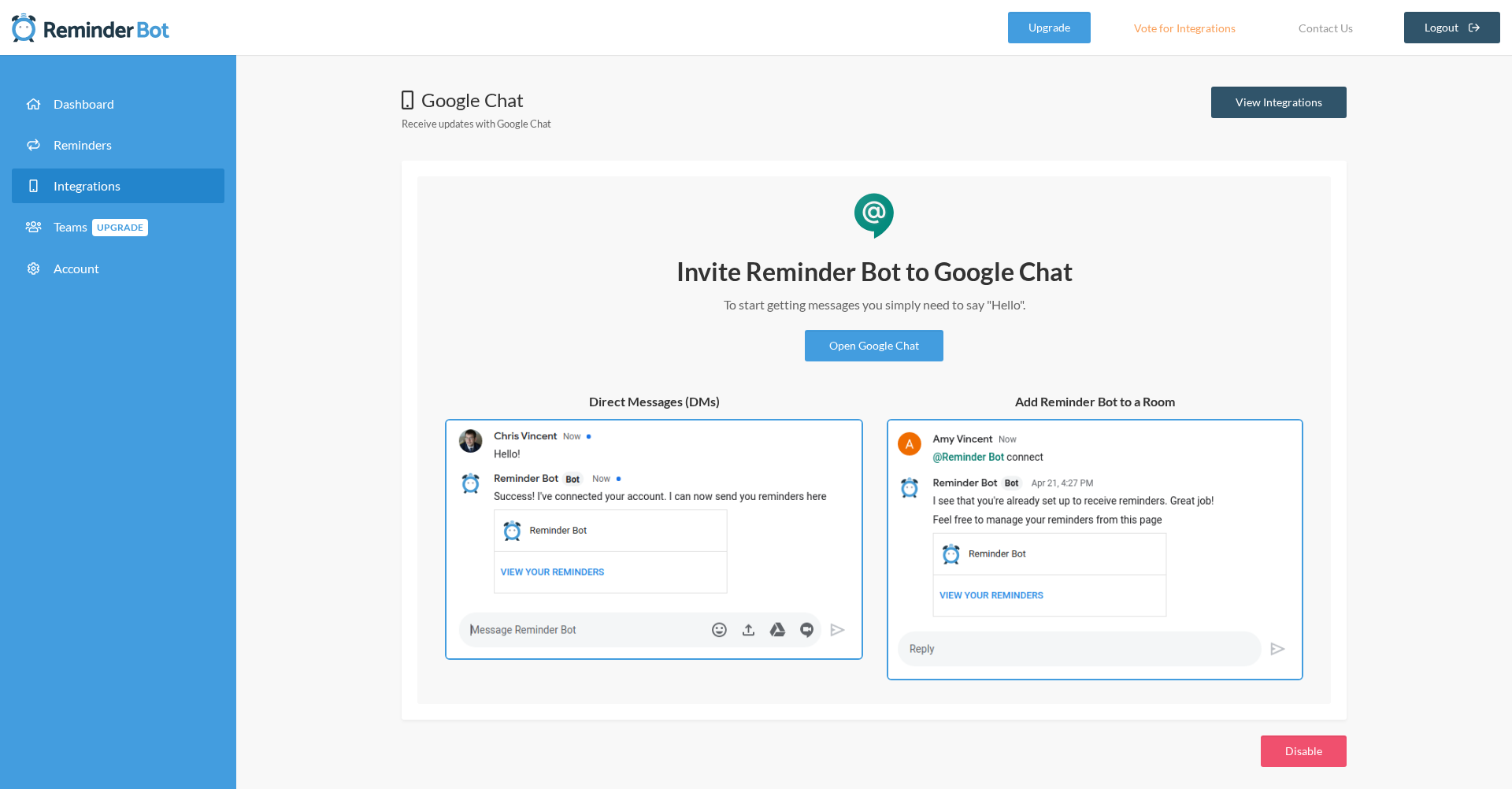
scroll to position [10, 0]
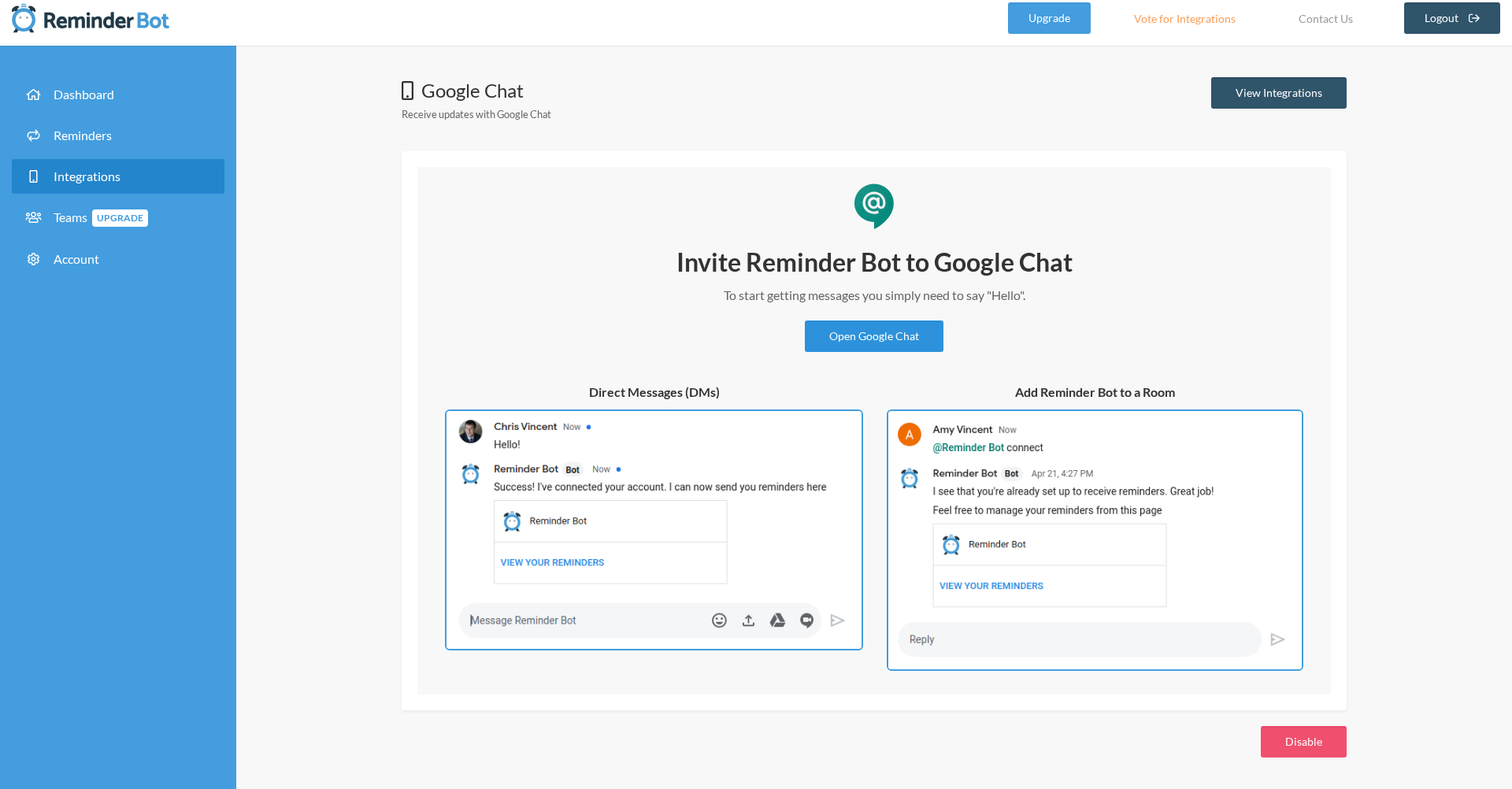
click at [880, 340] on link "Open Google Chat" at bounding box center [874, 336] width 138 height 32
click at [985, 477] on img at bounding box center [1095, 540] width 416 height 261
click at [793, 487] on img at bounding box center [654, 530] width 418 height 241
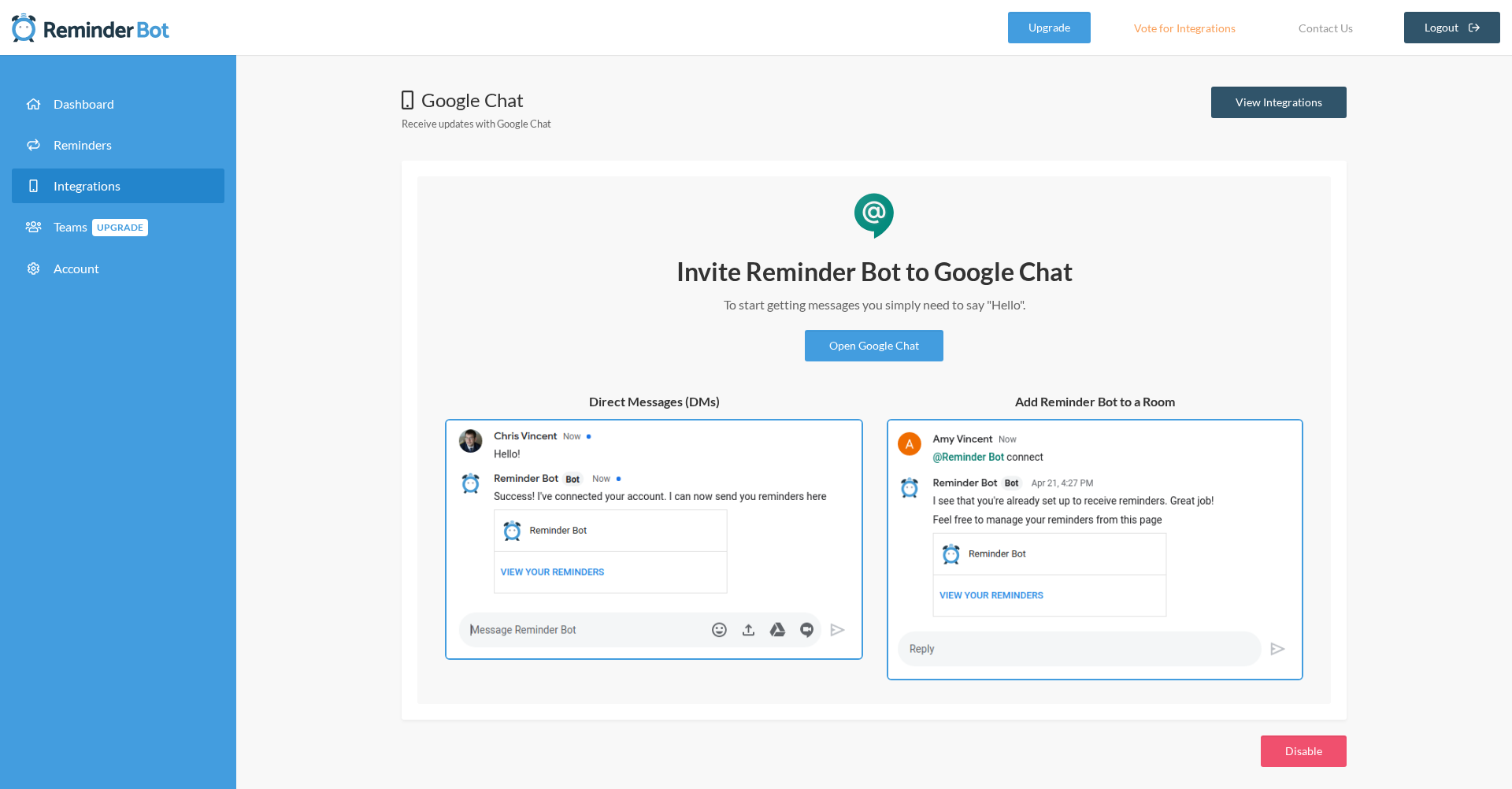
click at [1164, 30] on link "Vote for Integrations" at bounding box center [1185, 28] width 141 height 32
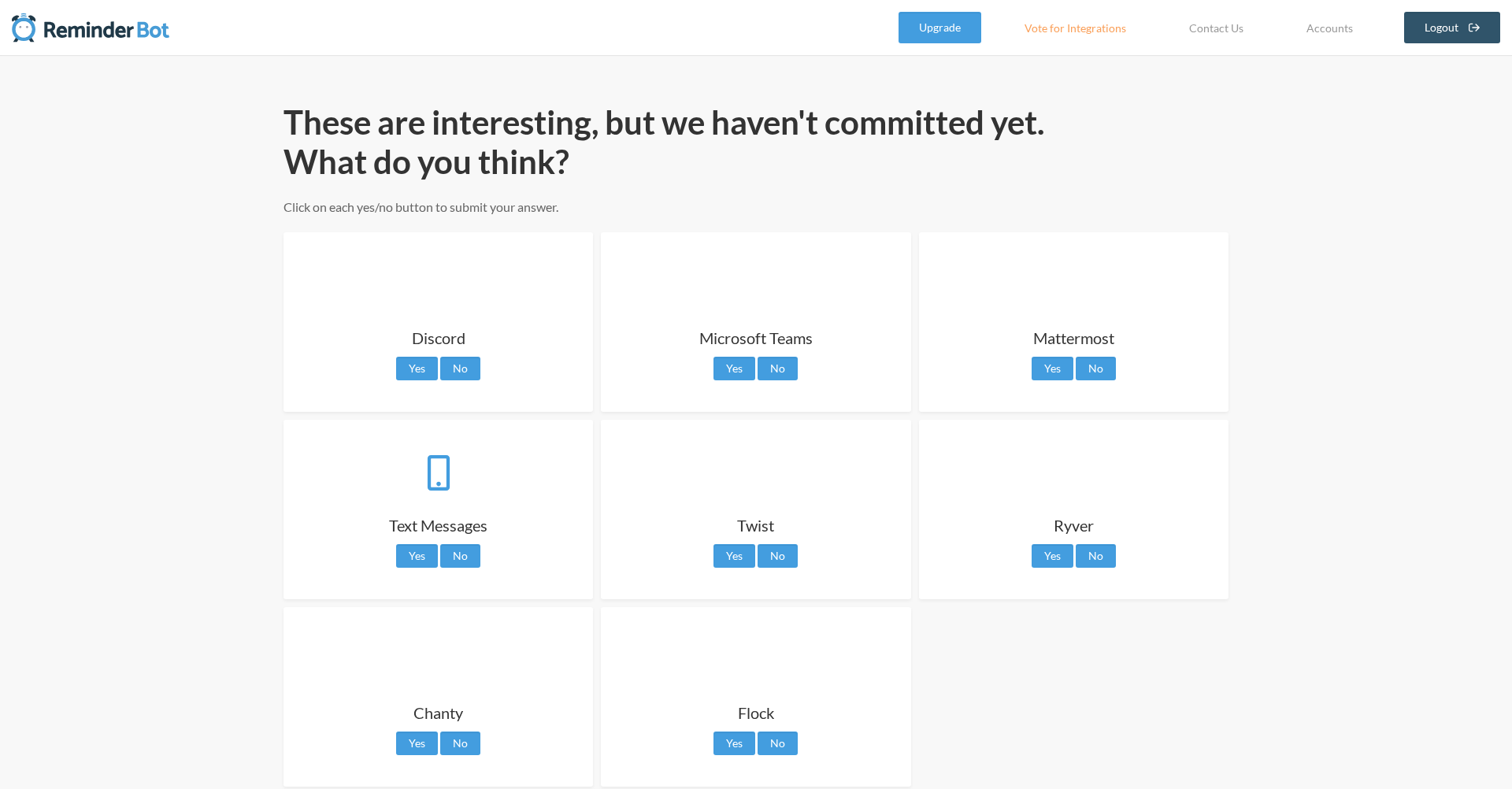
scroll to position [76, 0]
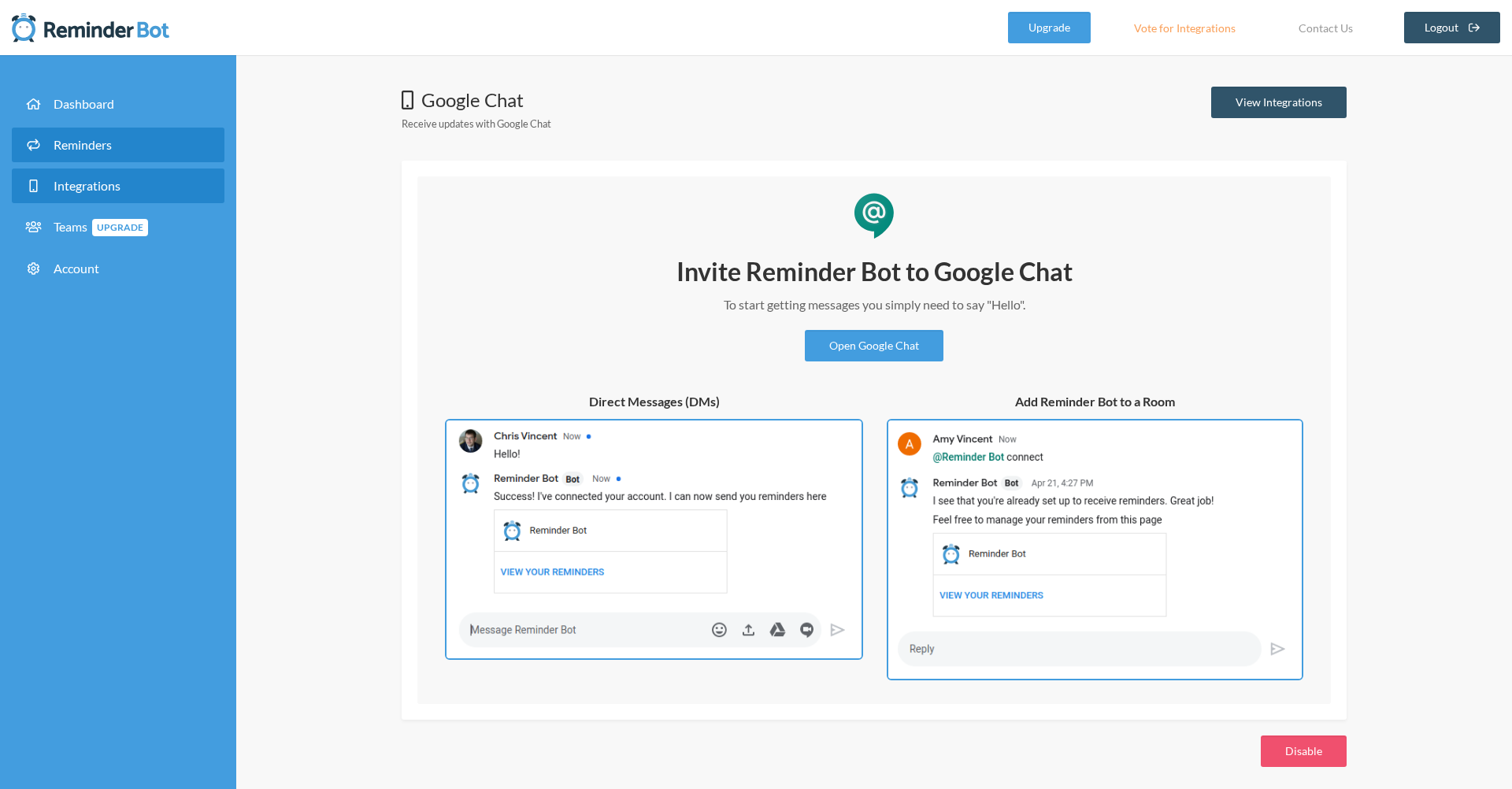
click at [117, 146] on link "Reminders" at bounding box center [118, 144] width 213 height 35
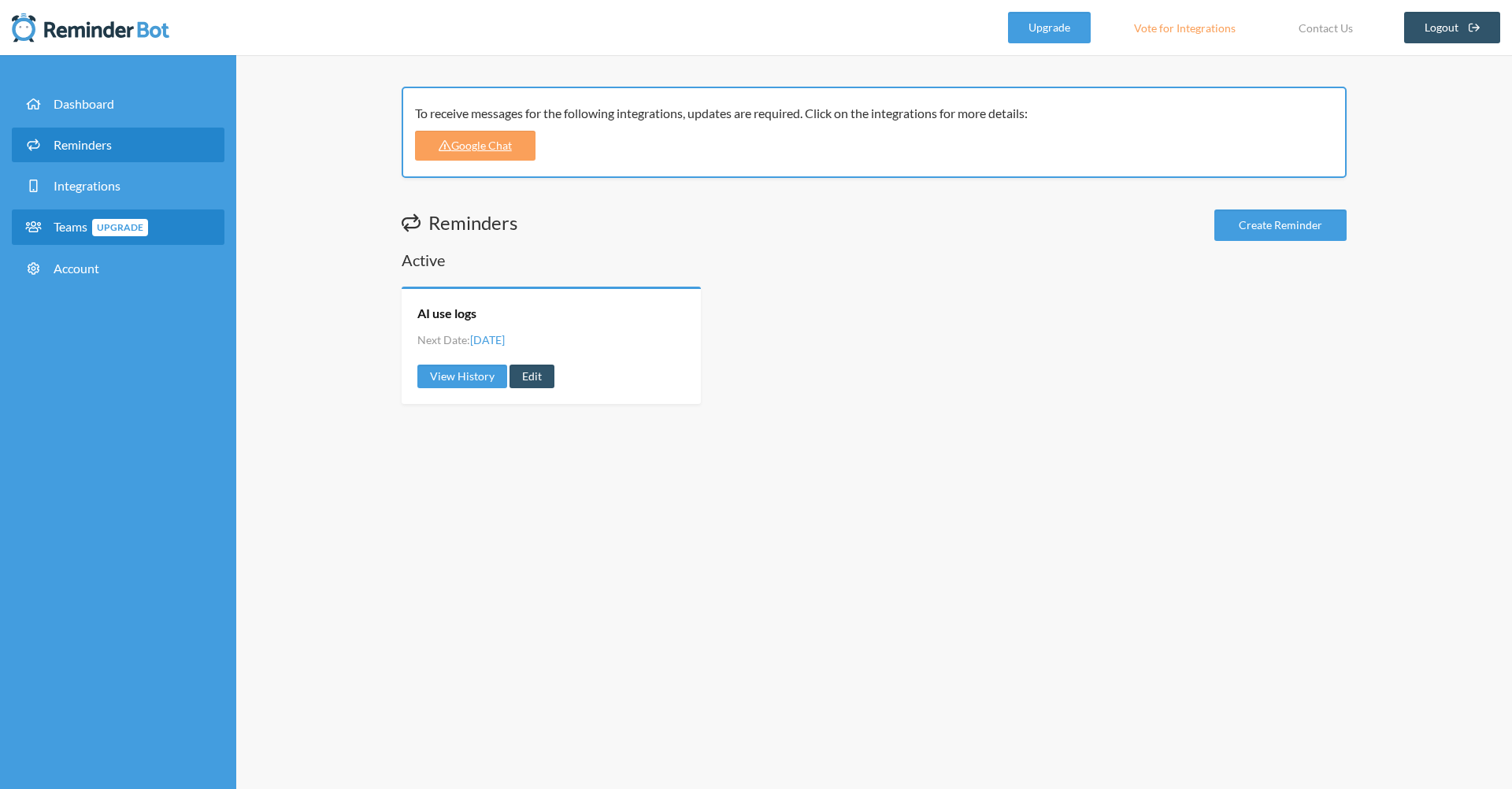
click at [67, 225] on span "Teams Upgrade" at bounding box center [101, 225] width 95 height 15
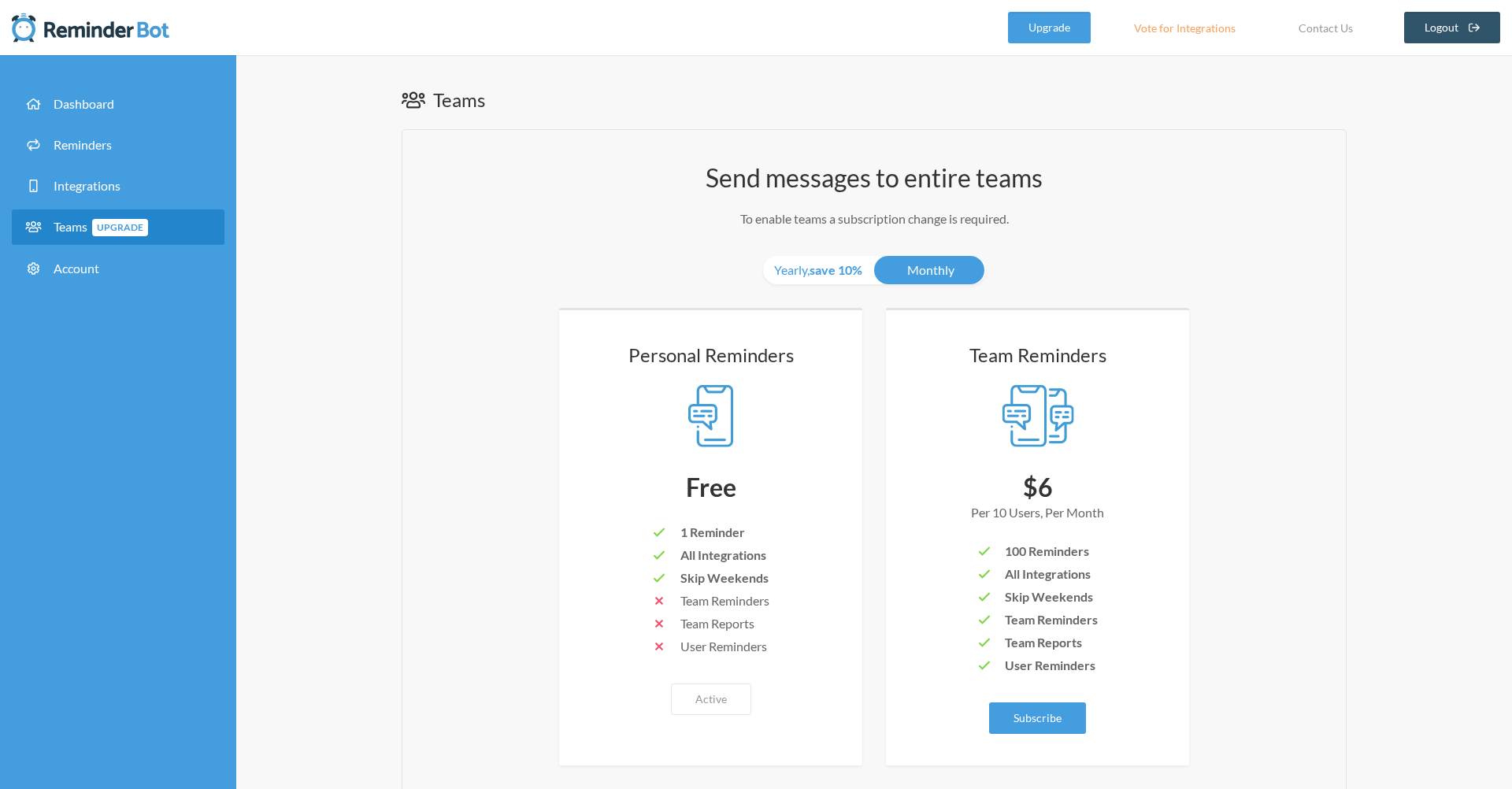
scroll to position [97, 0]
